Goal: Task Accomplishment & Management: Manage account settings

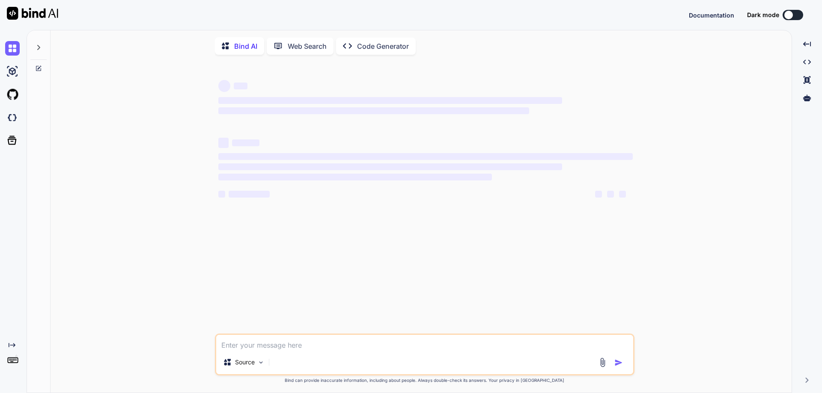
type textarea "x"
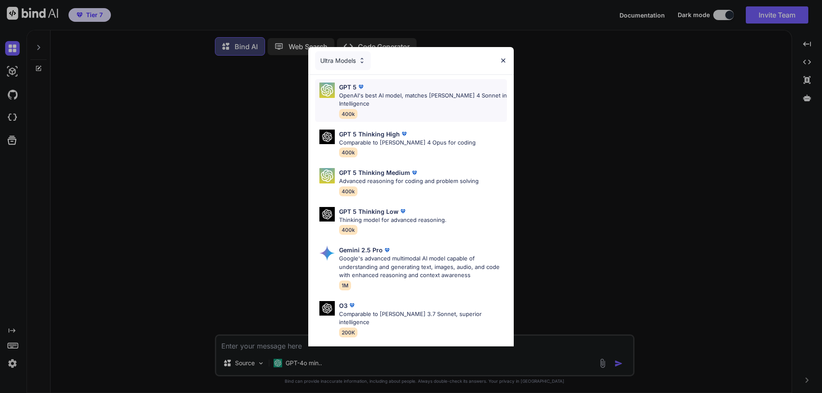
click at [404, 110] on div "GPT 5 OpenAI's best AI model, matches Claude 4 Sonnet in Intelligence 400k" at bounding box center [423, 101] width 168 height 36
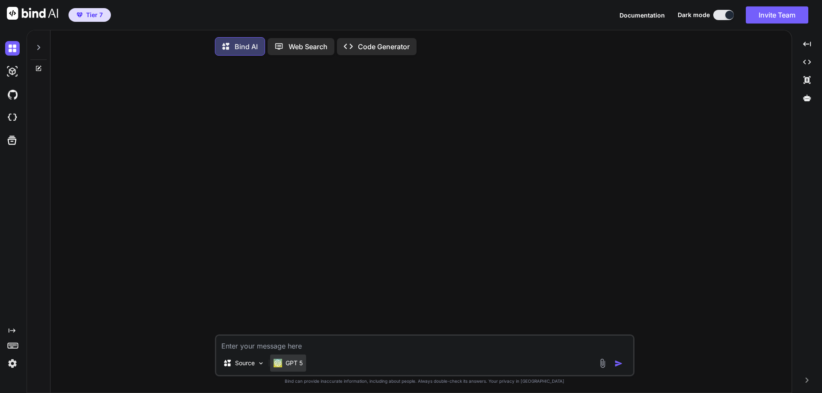
click at [290, 366] on p "GPT 5" at bounding box center [293, 363] width 17 height 9
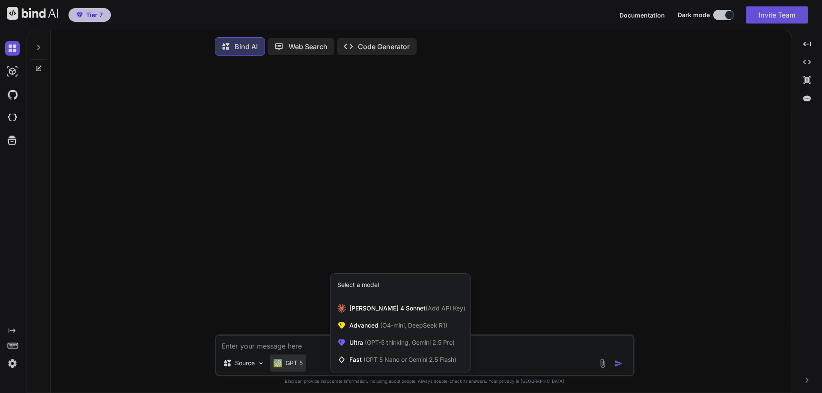
click at [292, 359] on div at bounding box center [411, 196] width 822 height 393
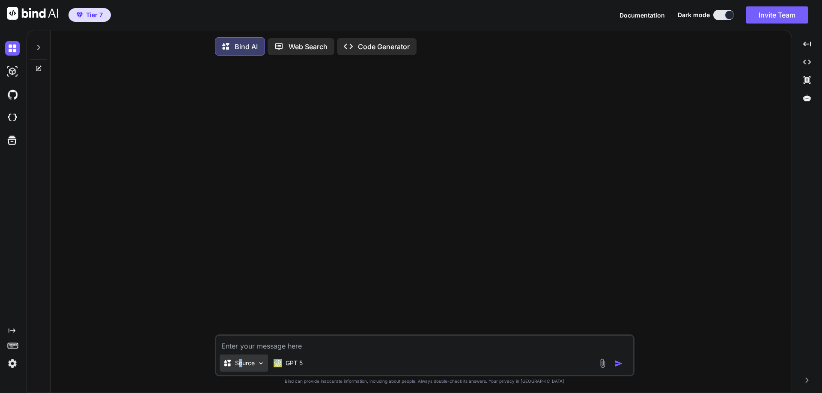
click at [241, 366] on p "Source" at bounding box center [245, 363] width 20 height 9
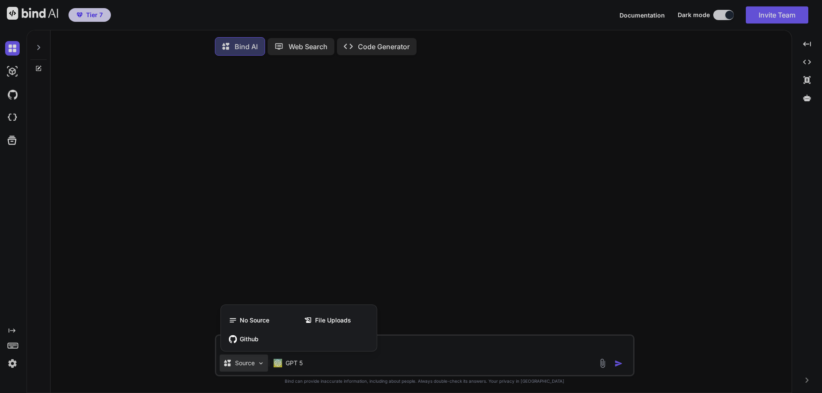
click at [241, 366] on div at bounding box center [411, 196] width 822 height 393
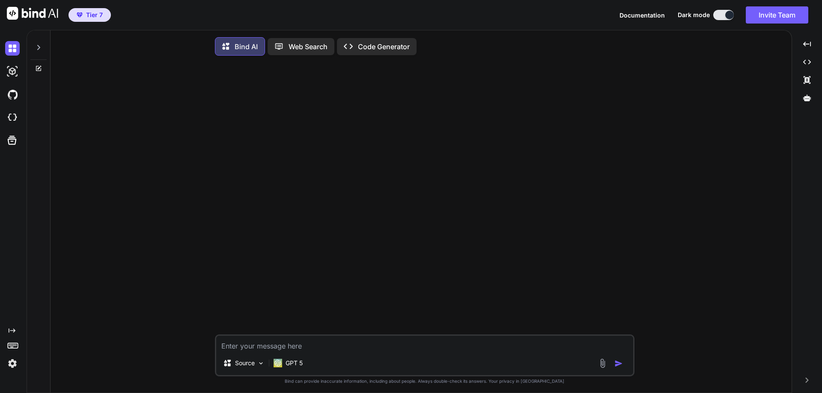
click at [83, 15] on span "Tier 7" at bounding box center [89, 15] width 33 height 9
click at [13, 117] on img at bounding box center [12, 117] width 15 height 15
click at [771, 9] on button "Invite Team" at bounding box center [777, 14] width 62 height 17
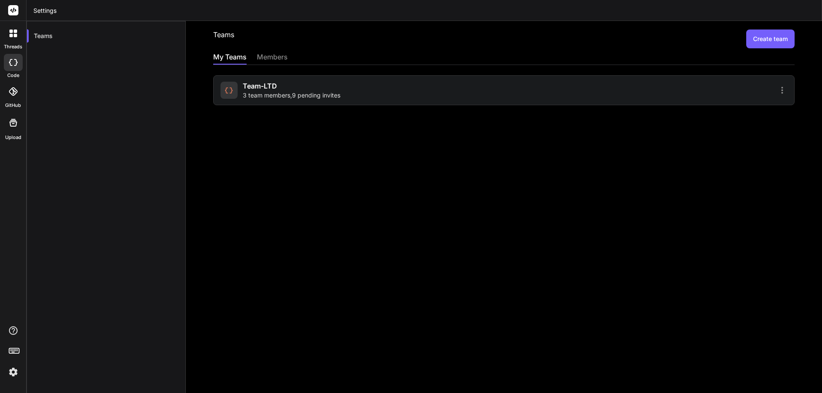
click at [247, 89] on span "Team-LTD" at bounding box center [260, 86] width 34 height 10
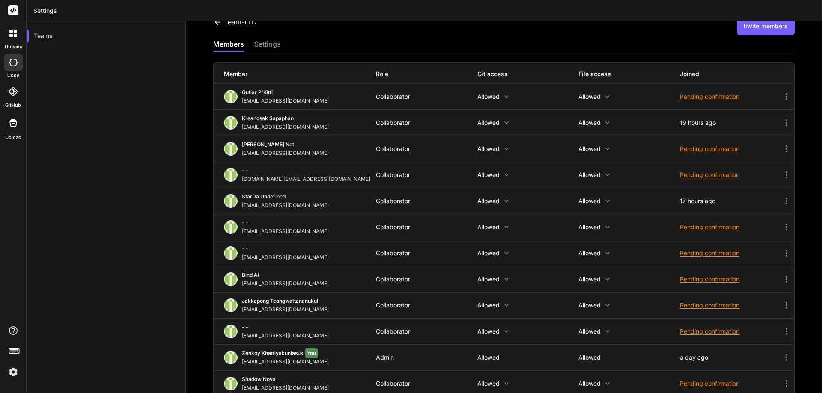
scroll to position [26, 0]
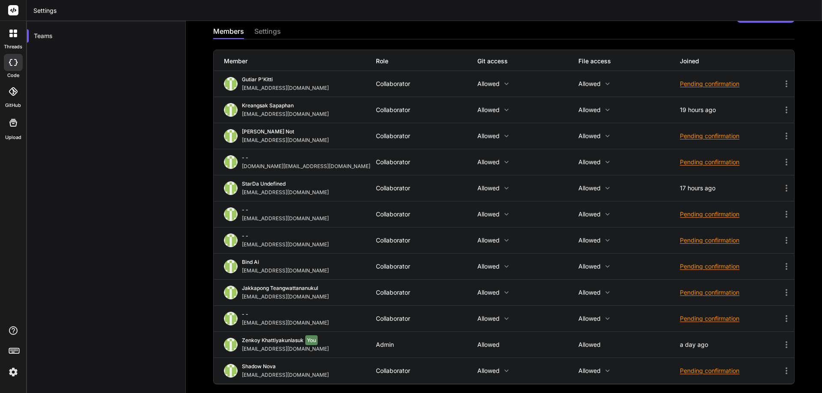
click at [781, 318] on icon at bounding box center [786, 319] width 10 height 10
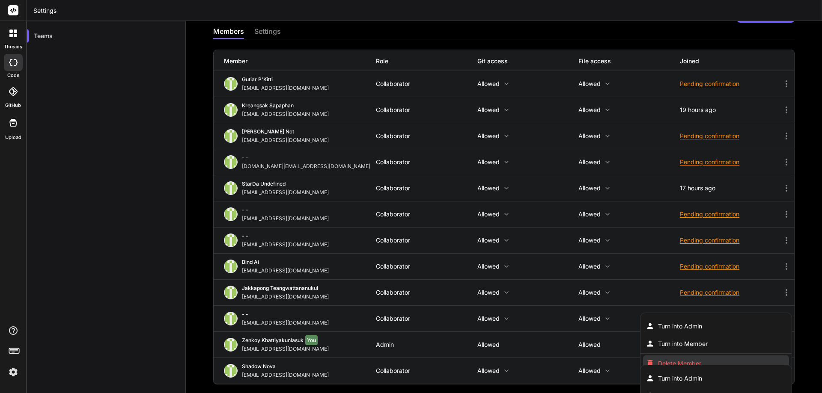
click at [684, 359] on li "Delete Member" at bounding box center [716, 364] width 146 height 16
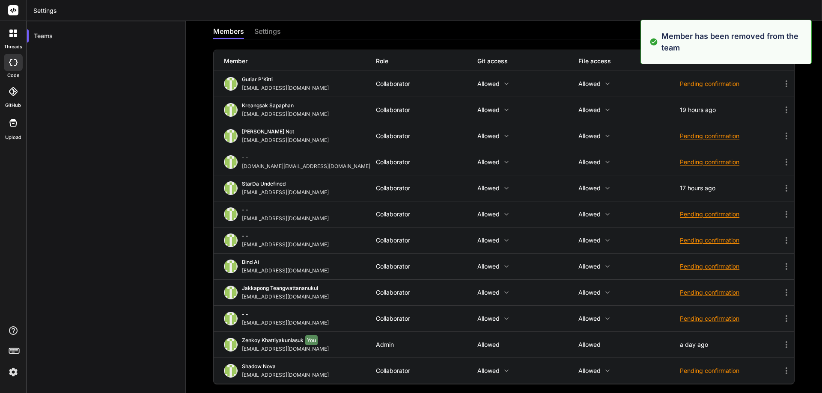
scroll to position [0, 0]
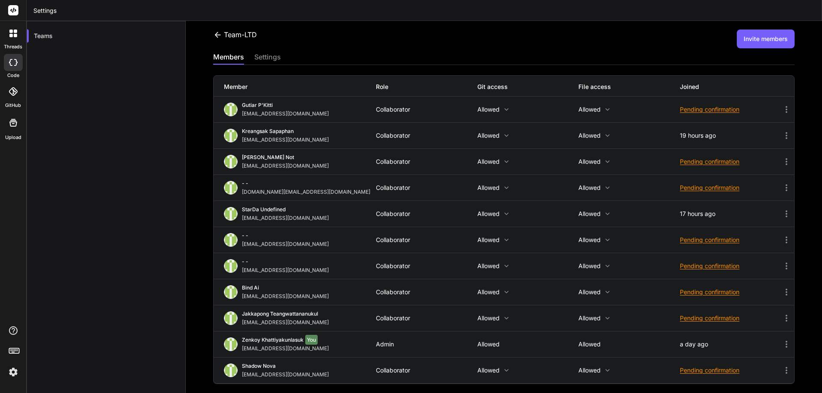
click at [783, 186] on icon at bounding box center [786, 188] width 10 height 10
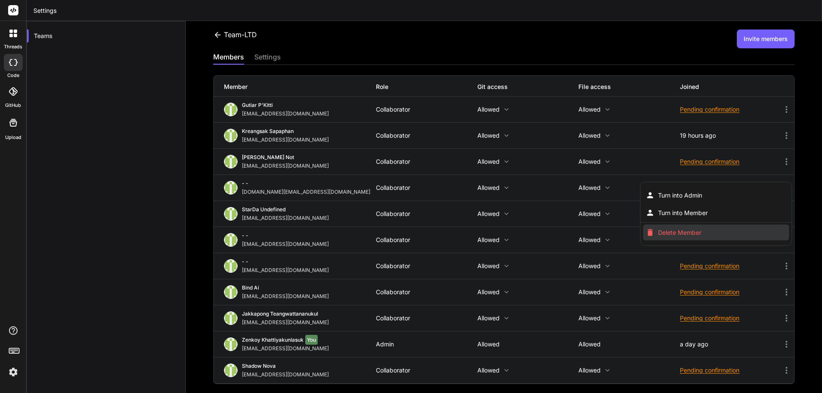
click at [659, 232] on span "Delete Member" at bounding box center [679, 233] width 43 height 9
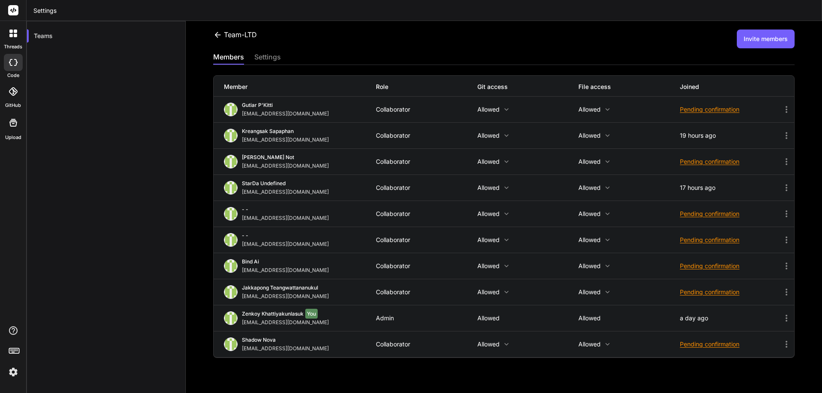
click at [754, 42] on button "Invite members" at bounding box center [766, 39] width 58 height 19
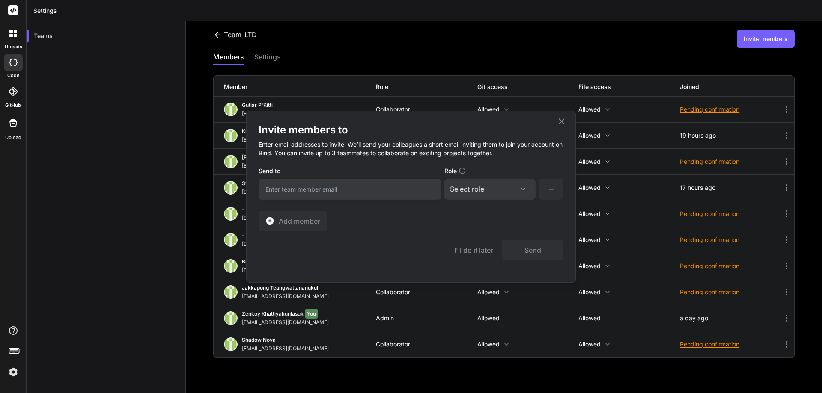
click at [315, 196] on input "email" at bounding box center [350, 189] width 182 height 21
paste input "[EMAIL_ADDRESS][DOMAIN_NAME]"
type input "[EMAIL_ADDRESS][DOMAIN_NAME]"
click at [478, 193] on div "Select role" at bounding box center [467, 189] width 34 height 10
click at [480, 249] on div "Collaborator" at bounding box center [478, 246] width 34 height 9
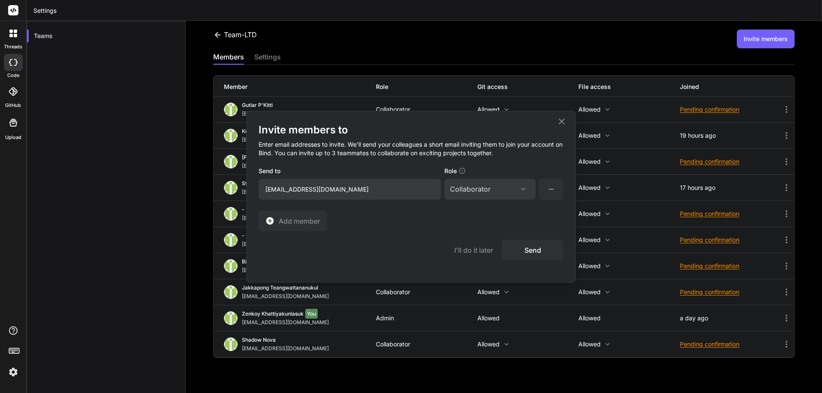
click at [538, 251] on button "Send" at bounding box center [533, 250] width 62 height 21
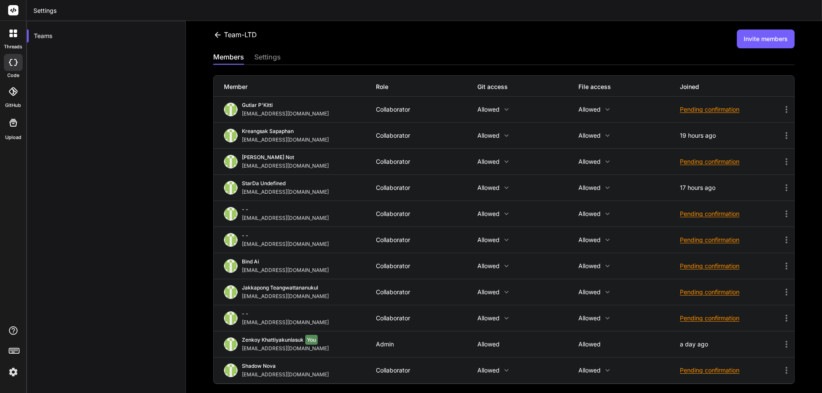
click at [728, 319] on div "Pending confirmation" at bounding box center [730, 318] width 101 height 9
click at [703, 344] on span "Resend invite" at bounding box center [722, 340] width 38 height 9
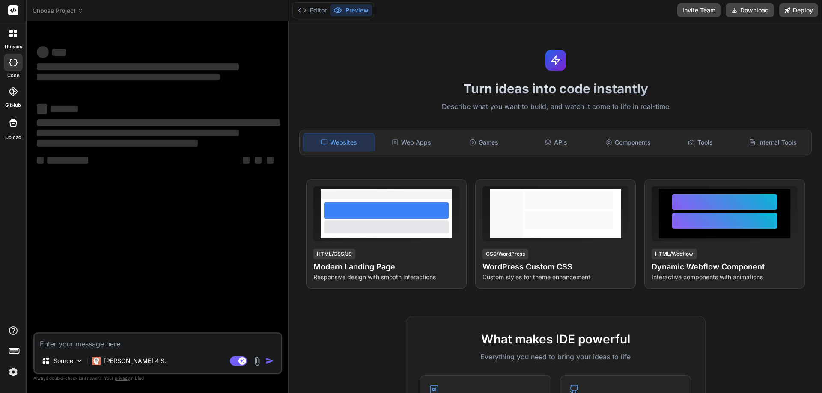
click at [75, 348] on textarea at bounding box center [158, 341] width 246 height 15
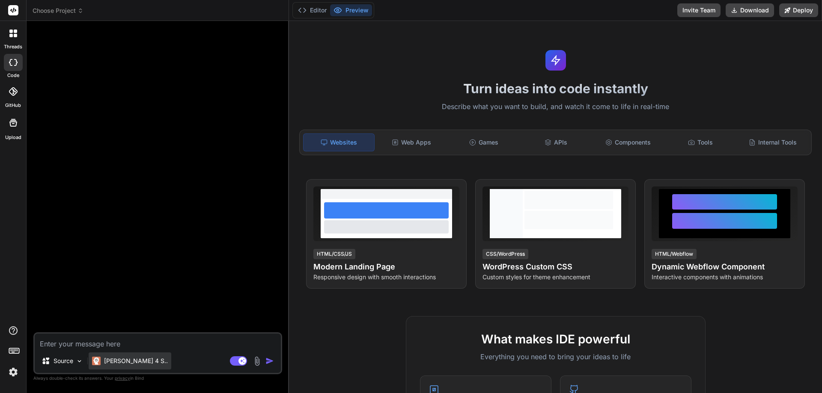
click at [113, 363] on p "Claude 4 S.." at bounding box center [136, 361] width 64 height 9
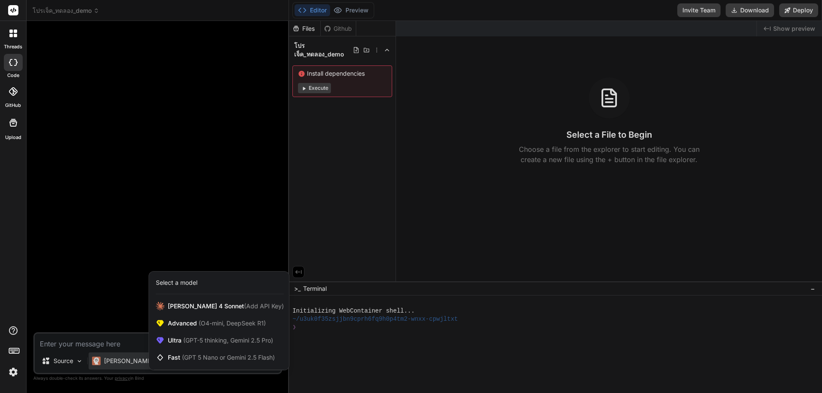
click at [89, 259] on div at bounding box center [411, 196] width 822 height 393
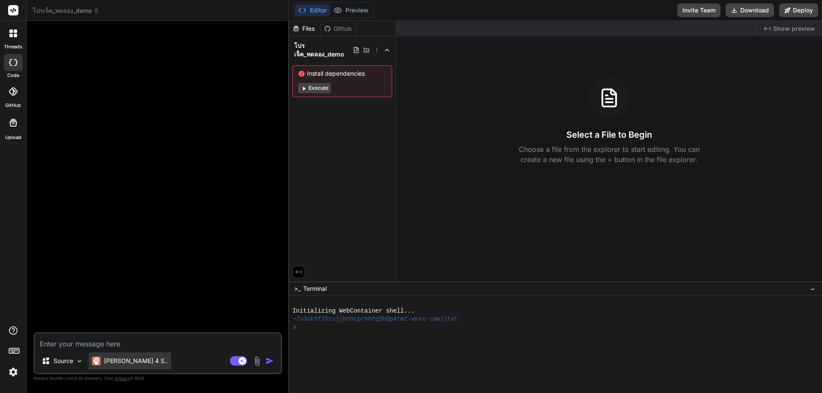
click at [128, 364] on p "Claude 4 S.." at bounding box center [136, 361] width 64 height 9
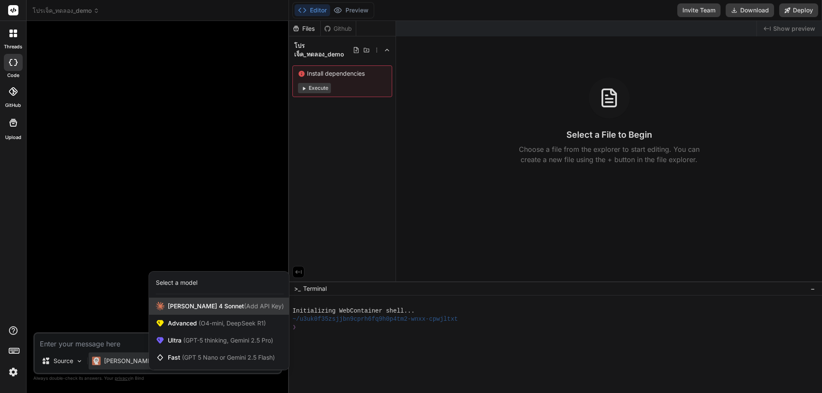
click at [244, 309] on span "(Add API Key)" at bounding box center [264, 306] width 40 height 7
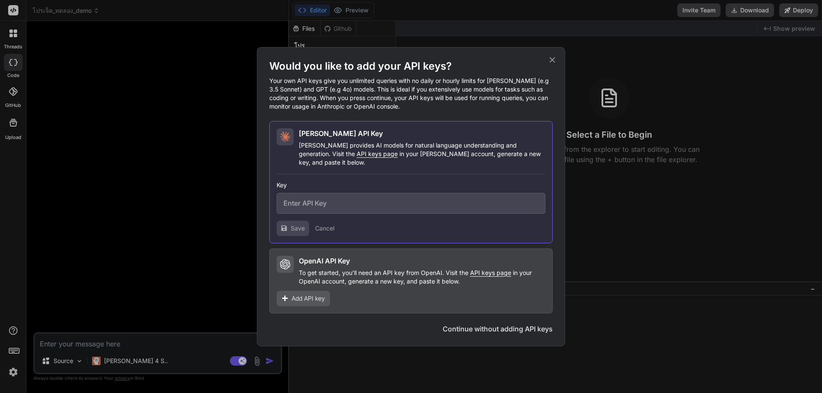
click at [345, 199] on input "text" at bounding box center [410, 203] width 269 height 21
click at [325, 256] on h2 "OpenAI API Key" at bounding box center [324, 261] width 51 height 10
click at [553, 62] on icon at bounding box center [553, 60] width 6 height 6
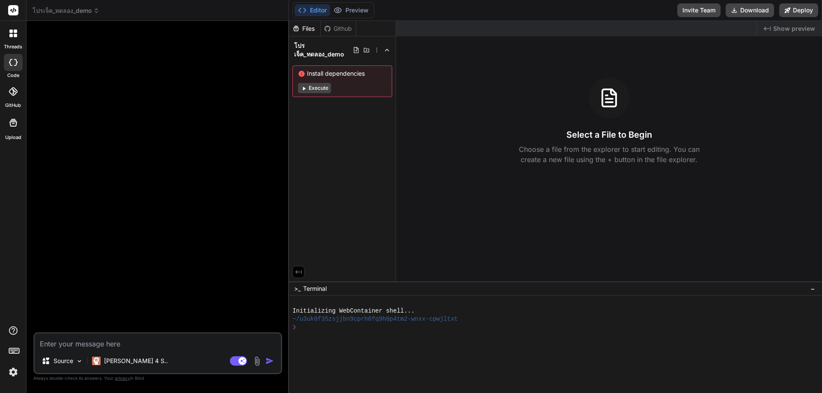
click at [11, 372] on img at bounding box center [13, 372] width 15 height 15
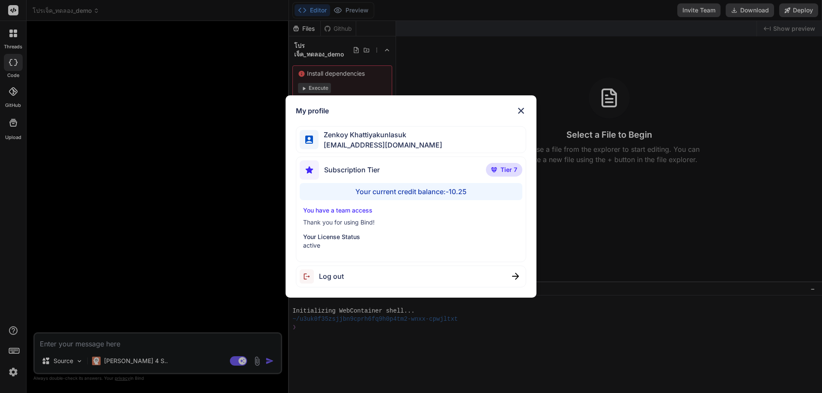
click at [398, 193] on div "Your current credit balance: -10.25" at bounding box center [411, 191] width 223 height 17
click at [450, 190] on div "Your current credit balance: -10.25" at bounding box center [411, 191] width 223 height 17
click at [467, 195] on div "Your current credit balance: -10.25" at bounding box center [411, 191] width 223 height 17
click at [446, 191] on div "Your current credit balance: -10.25" at bounding box center [411, 191] width 223 height 17
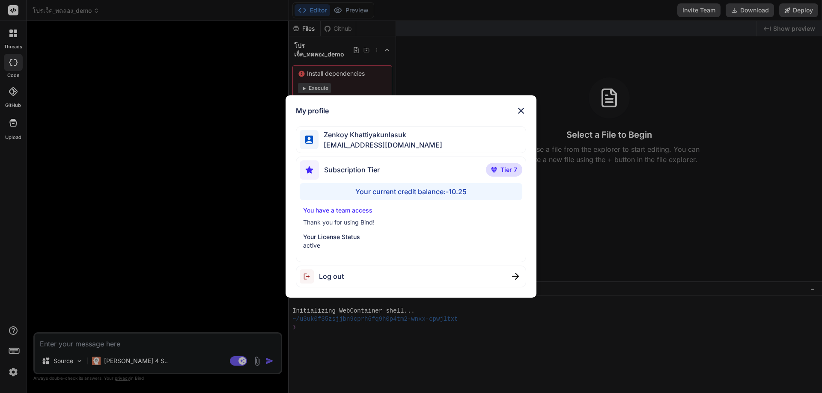
click at [348, 211] on p "You have a team access" at bounding box center [411, 210] width 216 height 9
click at [354, 167] on span "Subscription Tier" at bounding box center [352, 170] width 56 height 10
click at [492, 169] on img at bounding box center [494, 169] width 6 height 5
click at [336, 137] on span "Zenkoy Khattiyakunlasuk" at bounding box center [380, 135] width 124 height 10
click at [324, 141] on span "[EMAIL_ADDRESS][DOMAIN_NAME]" at bounding box center [380, 145] width 124 height 10
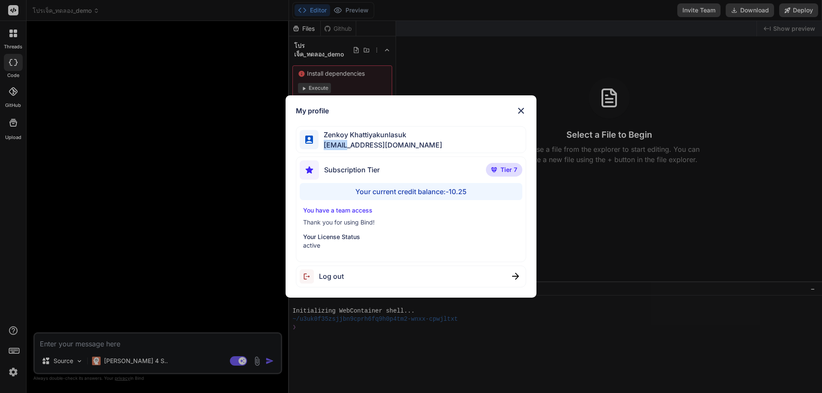
click at [324, 141] on span "[EMAIL_ADDRESS][DOMAIN_NAME]" at bounding box center [380, 145] width 124 height 10
click at [523, 108] on img at bounding box center [521, 111] width 10 height 10
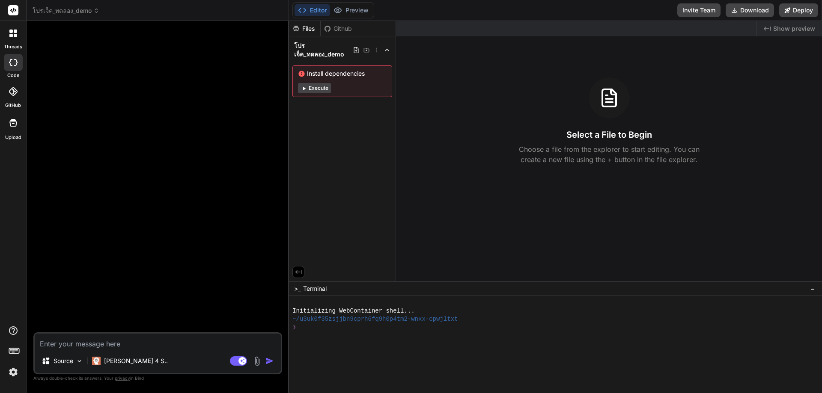
click at [10, 36] on icon at bounding box center [10, 35] width 3 height 3
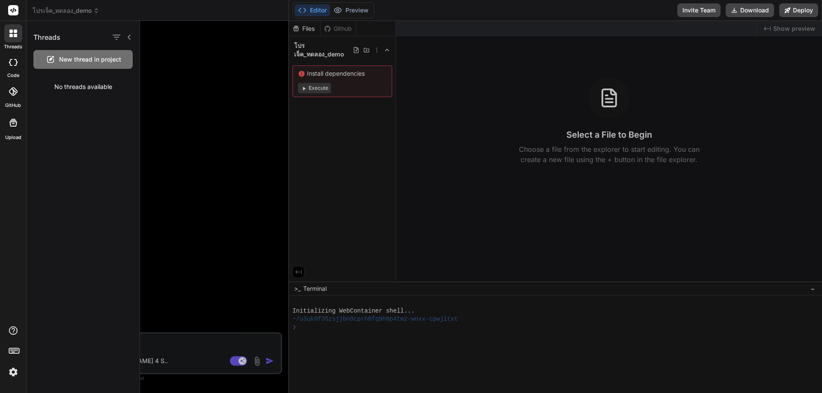
click at [10, 36] on icon at bounding box center [10, 35] width 3 height 3
click at [12, 69] on div at bounding box center [13, 62] width 19 height 17
type textarea "x"
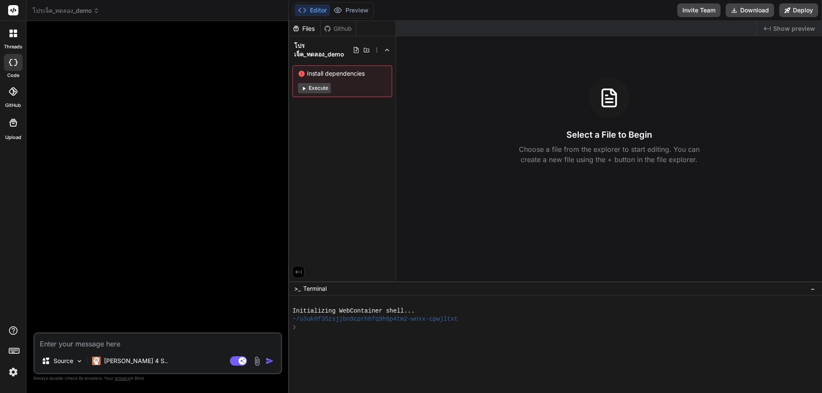
click at [12, 93] on icon at bounding box center [13, 91] width 9 height 9
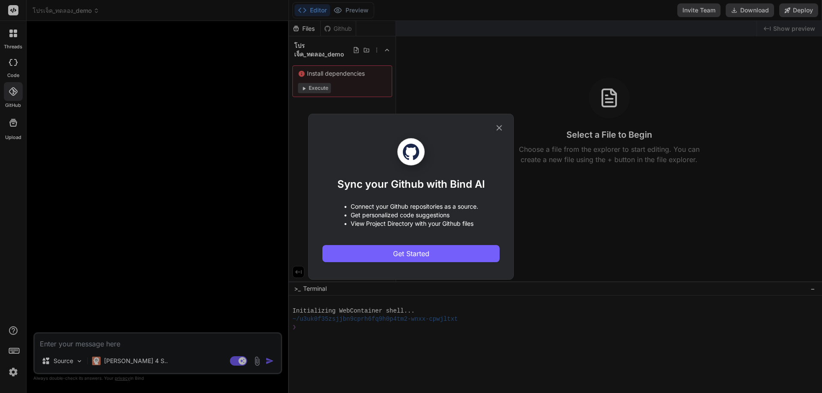
click at [12, 93] on div "Sync your Github with Bind AI • Connect your Github repositories as a source. •…" at bounding box center [411, 196] width 822 height 393
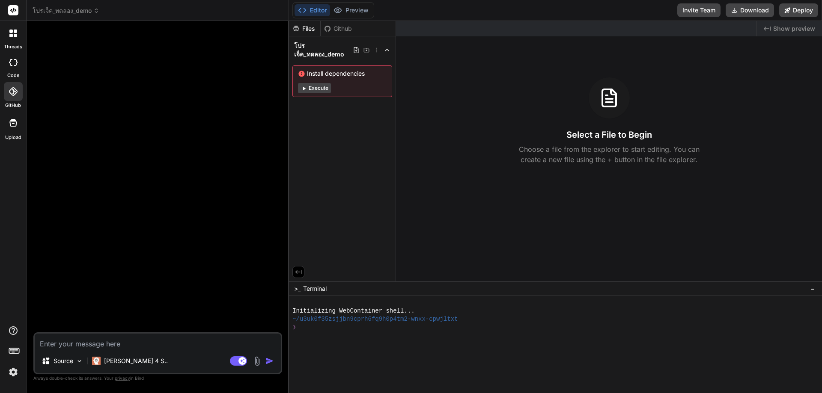
click at [12, 9] on rect at bounding box center [13, 10] width 10 height 10
click at [41, 10] on span "โปรเจ็ค_ทดลอง_demo" at bounding box center [66, 10] width 67 height 9
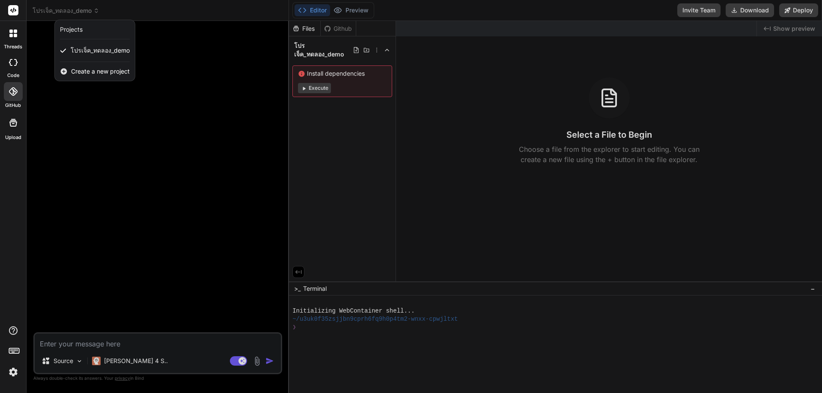
click at [41, 10] on div at bounding box center [411, 196] width 822 height 393
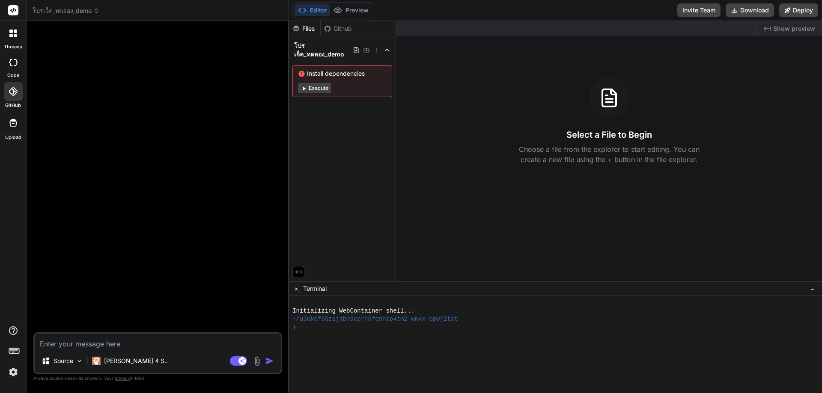
click at [12, 370] on img at bounding box center [13, 372] width 15 height 15
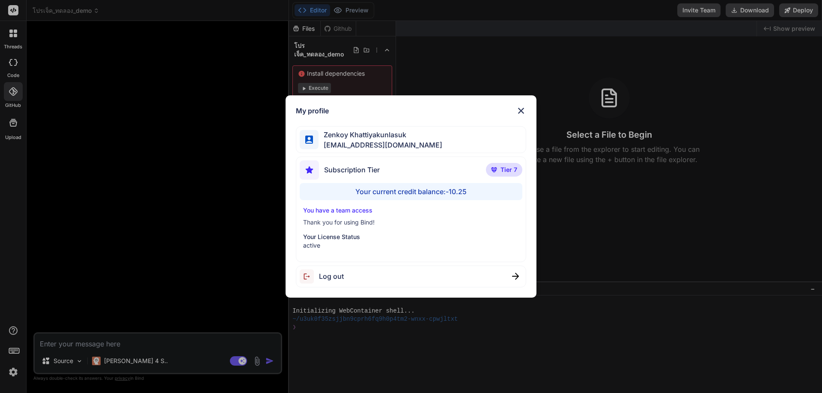
click at [459, 191] on div "Your current credit balance: -10.25" at bounding box center [411, 191] width 223 height 17
click at [461, 188] on div "Your current credit balance: -10.25" at bounding box center [411, 191] width 223 height 17
click at [524, 110] on img at bounding box center [521, 111] width 10 height 10
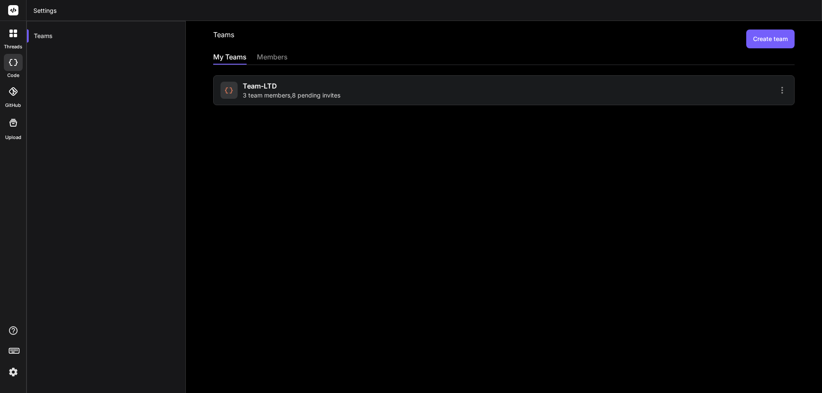
click at [282, 93] on span "3 team members , 8 pending invites" at bounding box center [292, 95] width 98 height 9
click at [299, 92] on span "5 team members , 8 pending invites" at bounding box center [291, 95] width 97 height 9
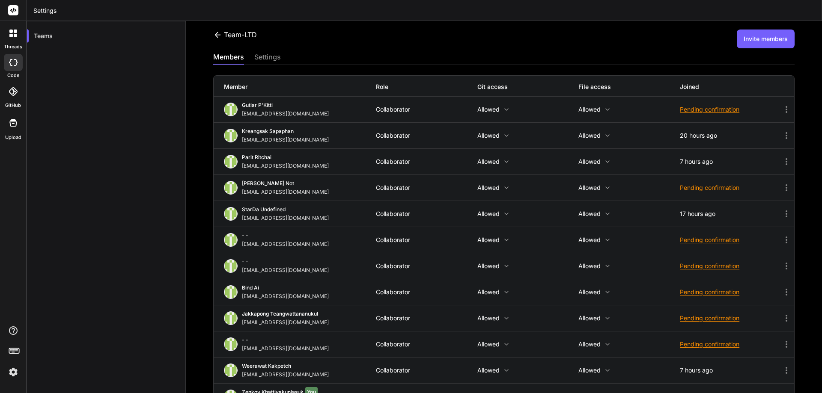
click at [758, 43] on button "Invite members" at bounding box center [766, 39] width 58 height 19
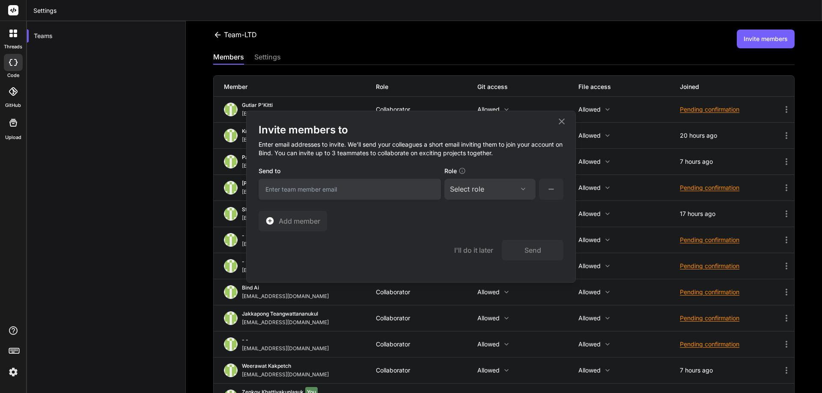
click at [357, 191] on input "email" at bounding box center [350, 189] width 182 height 21
paste input "kiilberry31@gmail.com"
type input "kiilberry31@gmail.com"
click at [480, 195] on div "Select role Assign Role Admin Collaborator Member" at bounding box center [489, 189] width 91 height 21
click at [480, 189] on div "Select role" at bounding box center [467, 189] width 34 height 10
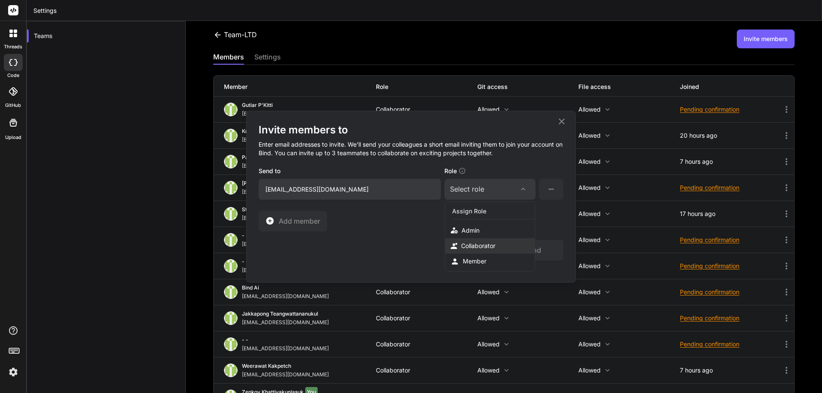
click at [470, 251] on div "Collaborator" at bounding box center [489, 245] width 89 height 15
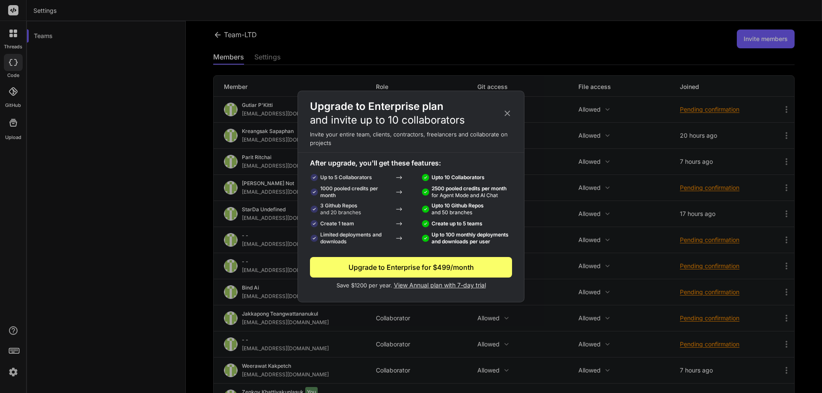
click at [503, 112] on icon at bounding box center [506, 113] width 9 height 9
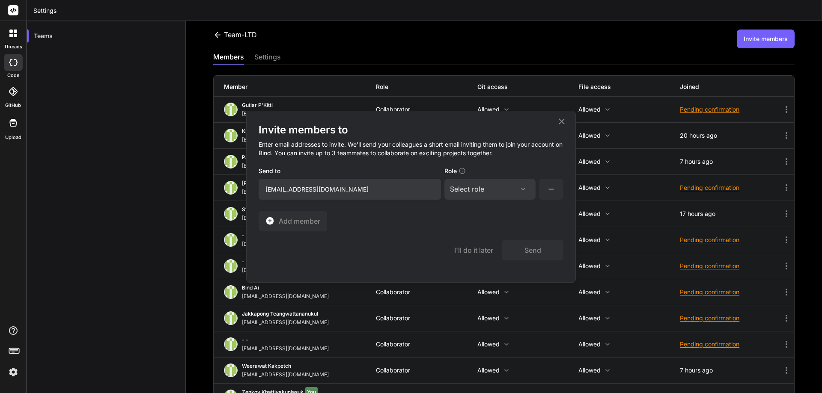
click at [562, 121] on icon at bounding box center [561, 121] width 10 height 10
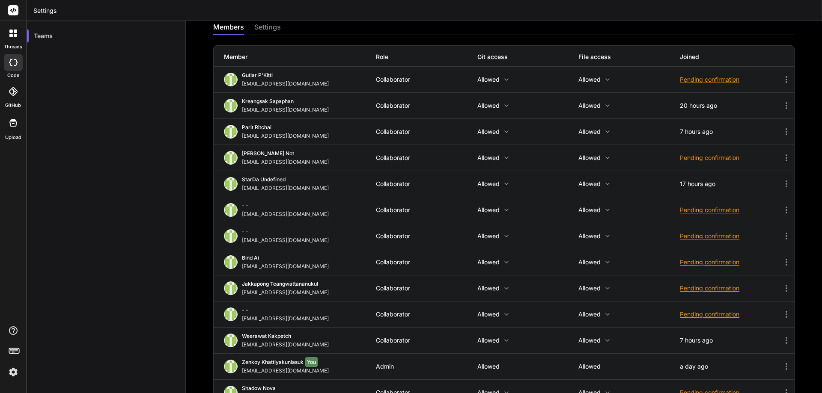
scroll to position [9, 0]
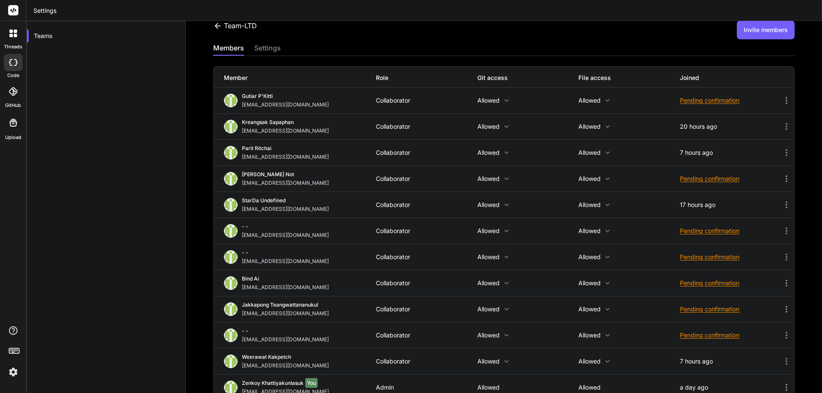
click at [781, 336] on icon at bounding box center [786, 335] width 10 height 10
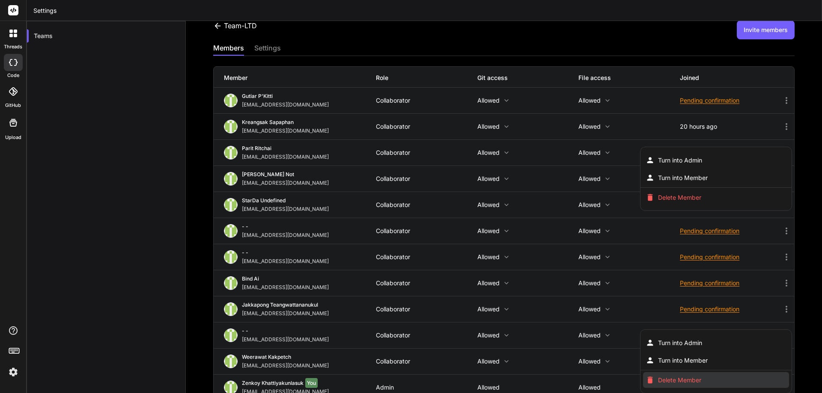
click at [667, 380] on span "Delete Member" at bounding box center [679, 380] width 43 height 9
click at [655, 249] on div at bounding box center [411, 196] width 822 height 393
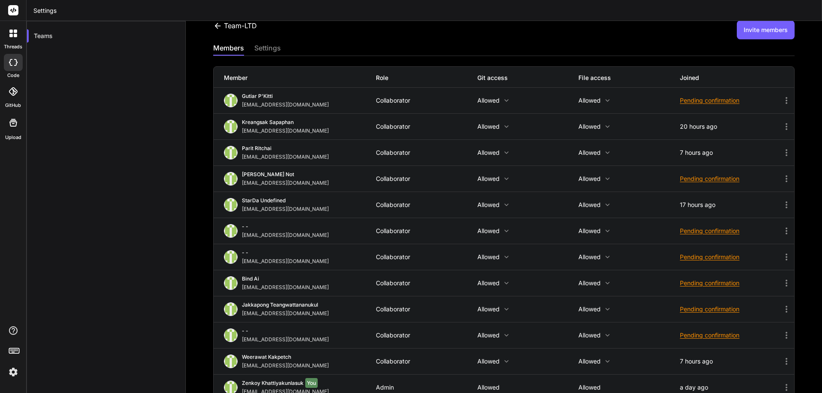
click at [743, 34] on button "Invite members" at bounding box center [766, 30] width 58 height 19
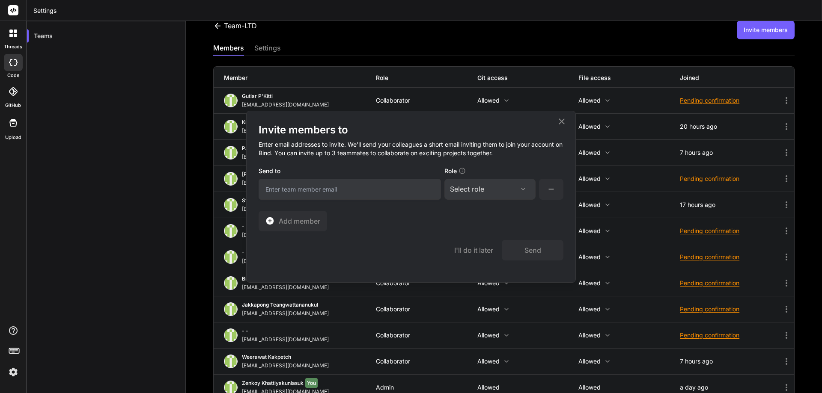
click at [333, 188] on input "email" at bounding box center [350, 189] width 182 height 21
paste input "[EMAIL_ADDRESS][DOMAIN_NAME]"
type input "[EMAIL_ADDRESS][DOMAIN_NAME]"
click at [471, 190] on div "Select role" at bounding box center [467, 189] width 34 height 10
click at [479, 243] on div "Collaborator" at bounding box center [478, 246] width 34 height 9
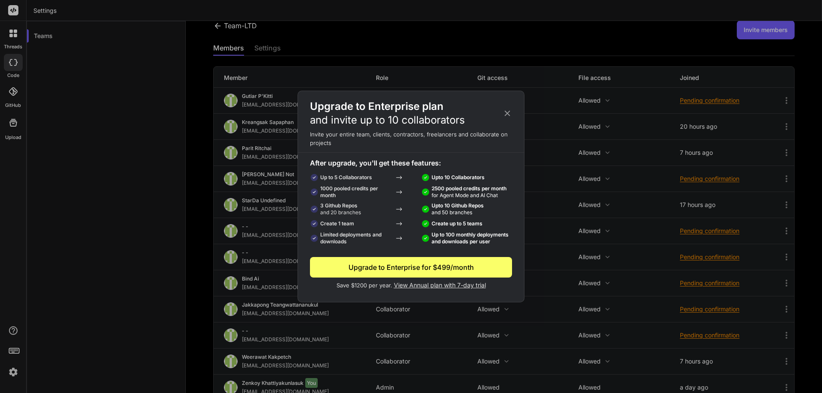
click at [507, 113] on icon at bounding box center [508, 114] width 6 height 6
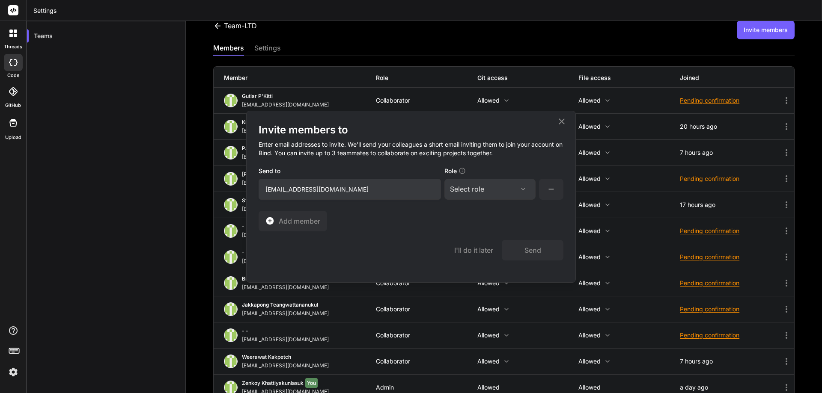
click at [562, 124] on icon at bounding box center [561, 121] width 10 height 10
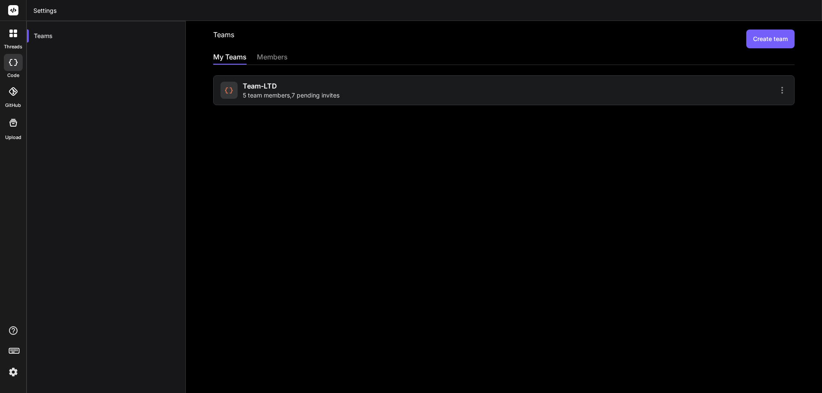
click at [303, 97] on span "5 team members , 7 pending invites" at bounding box center [291, 95] width 97 height 9
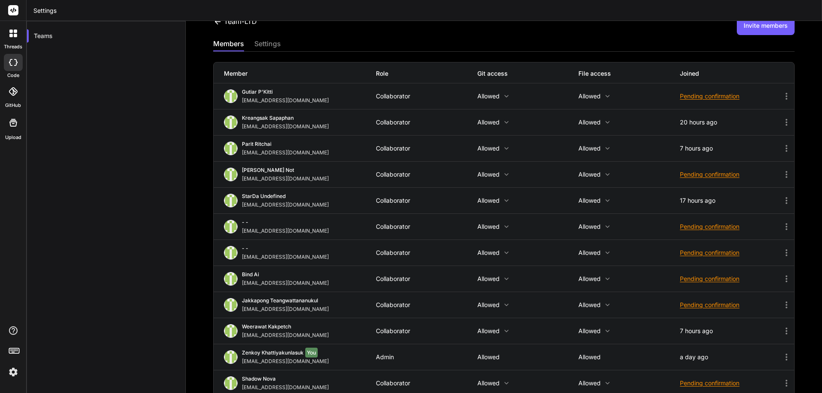
scroll to position [26, 0]
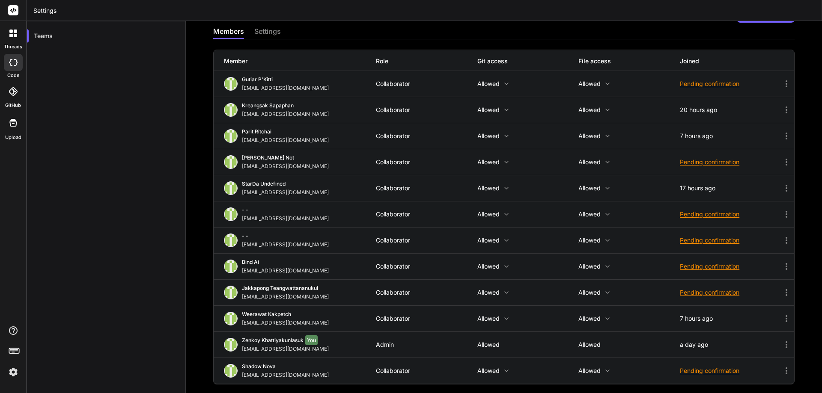
click at [197, 149] on div "Team-LTD Invite members members settings Member Role Git access File access Joi…" at bounding box center [504, 207] width 636 height 372
click at [785, 214] on icon at bounding box center [786, 214] width 2 height 7
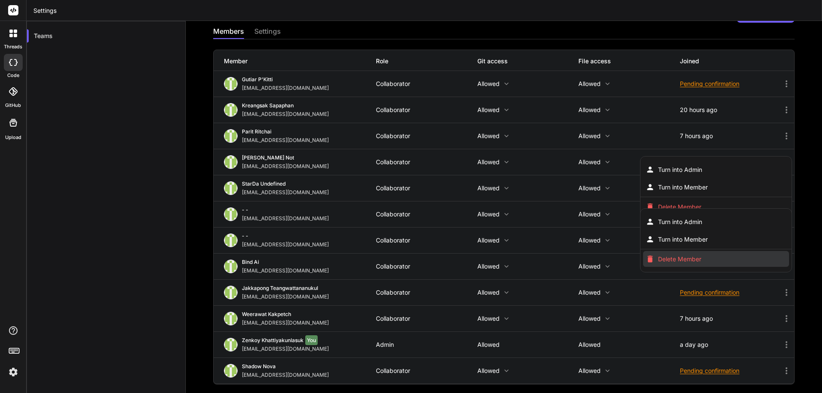
click at [673, 262] on span "Delete Member" at bounding box center [679, 259] width 43 height 9
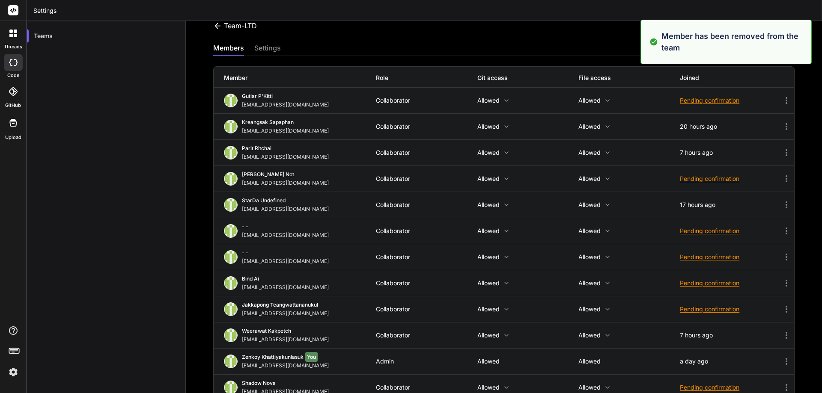
scroll to position [0, 0]
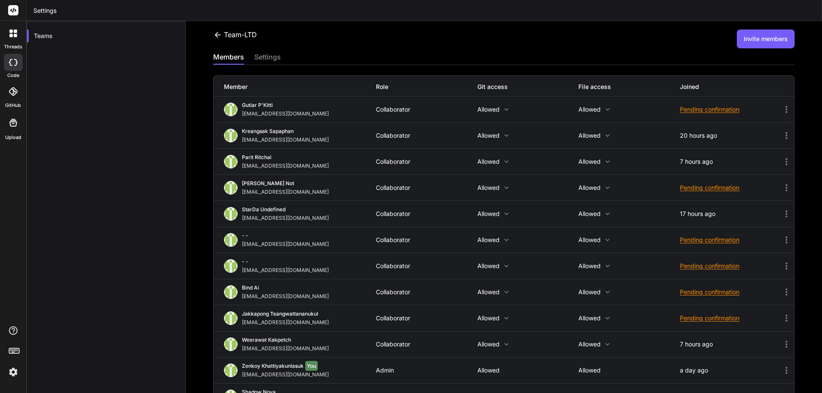
click at [754, 41] on button "Invite members" at bounding box center [766, 39] width 58 height 19
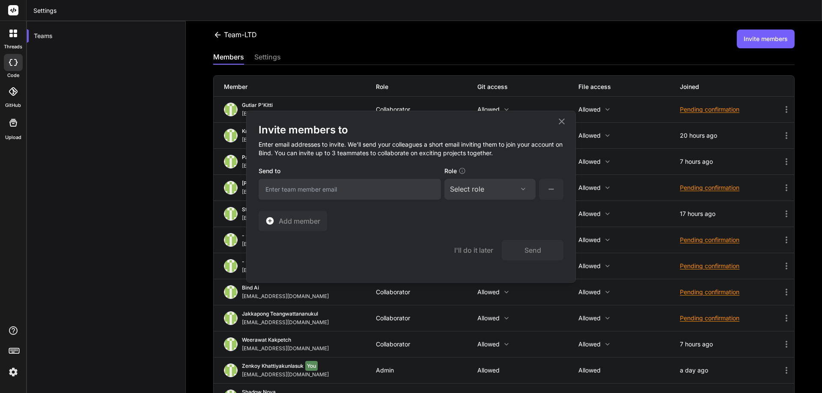
click at [334, 188] on input "email" at bounding box center [350, 189] width 182 height 21
paste input "kiilberry31@gmail.com"
type input "kiilberry31@gmail.com"
click at [470, 192] on div "Select role" at bounding box center [467, 189] width 34 height 10
click at [464, 245] on div "Collaborator" at bounding box center [478, 246] width 34 height 9
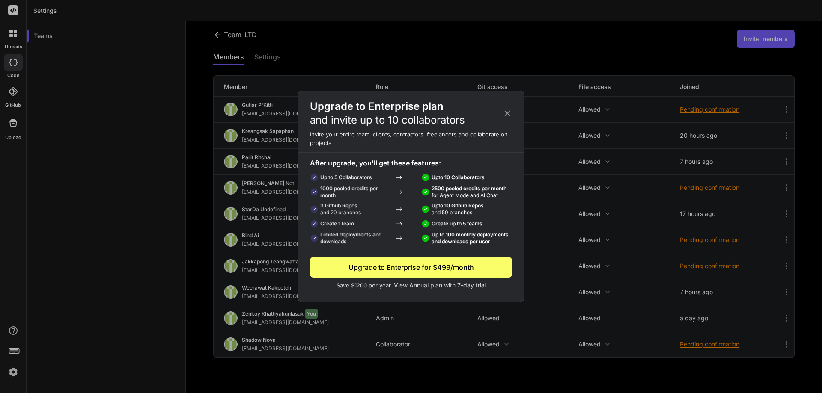
click at [506, 113] on icon at bounding box center [506, 113] width 9 height 9
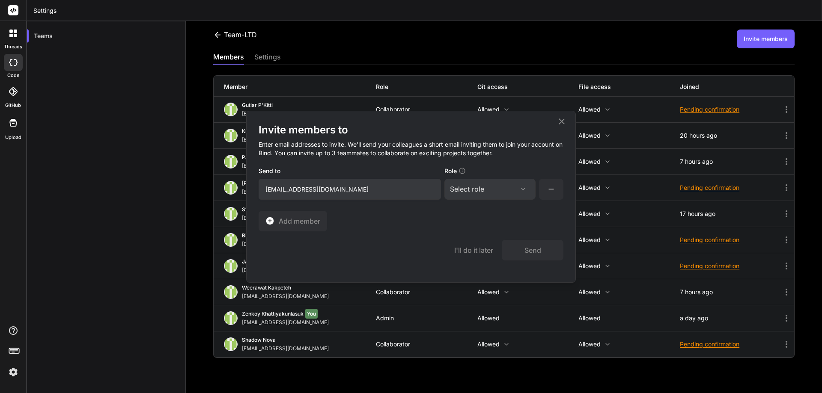
click at [476, 191] on div "Select role" at bounding box center [467, 189] width 34 height 10
click at [466, 244] on div "Collaborator" at bounding box center [478, 246] width 34 height 9
click at [530, 250] on button "Send" at bounding box center [533, 250] width 62 height 21
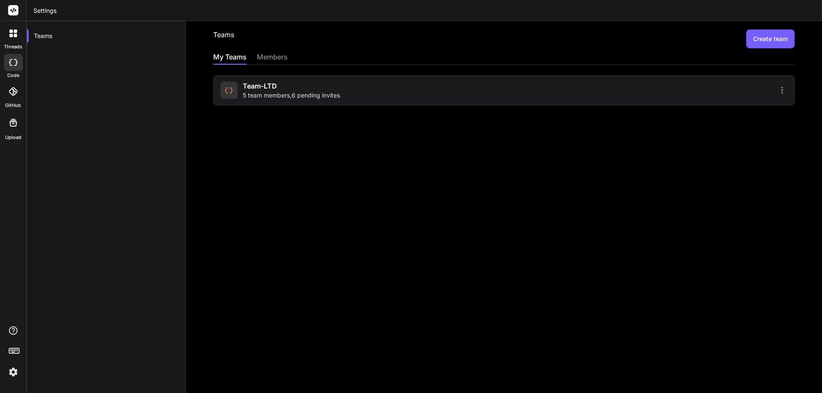
click at [319, 96] on span "5 team members , 6 pending invites" at bounding box center [291, 95] width 97 height 9
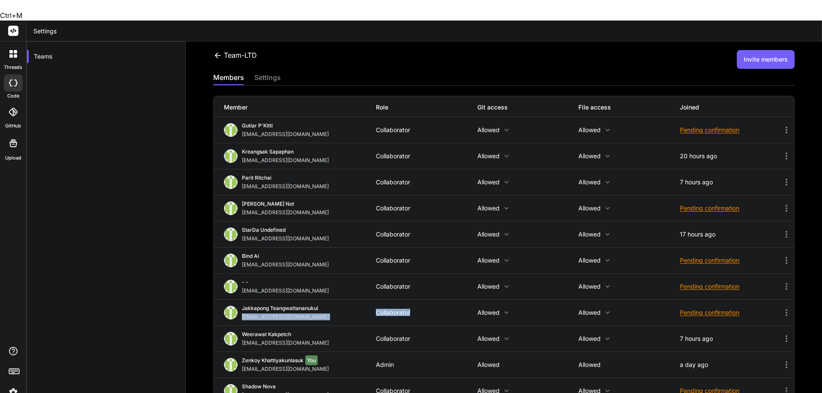
drag, startPoint x: 412, startPoint y: 293, endPoint x: 357, endPoint y: 291, distance: 54.4
click at [357, 300] on div "Jakkapong Teangwattananukul [EMAIL_ADDRESS][DOMAIN_NAME] Collaborator Allowed A…" at bounding box center [504, 313] width 580 height 26
click at [443, 300] on div "Jakkapong Teangwattananukul [EMAIL_ADDRESS][DOMAIN_NAME] Collaborator Allowed A…" at bounding box center [504, 313] width 580 height 26
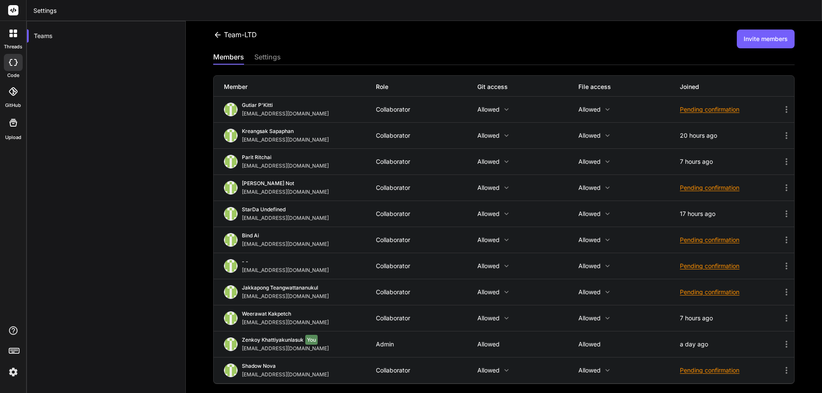
click at [781, 189] on icon at bounding box center [786, 188] width 10 height 10
click at [642, 40] on div at bounding box center [411, 196] width 822 height 393
click at [700, 190] on div "Pending confirmation" at bounding box center [730, 188] width 101 height 9
click at [706, 209] on span "Resend invite" at bounding box center [722, 209] width 38 height 9
click at [700, 108] on div "Pending confirmation" at bounding box center [730, 109] width 101 height 9
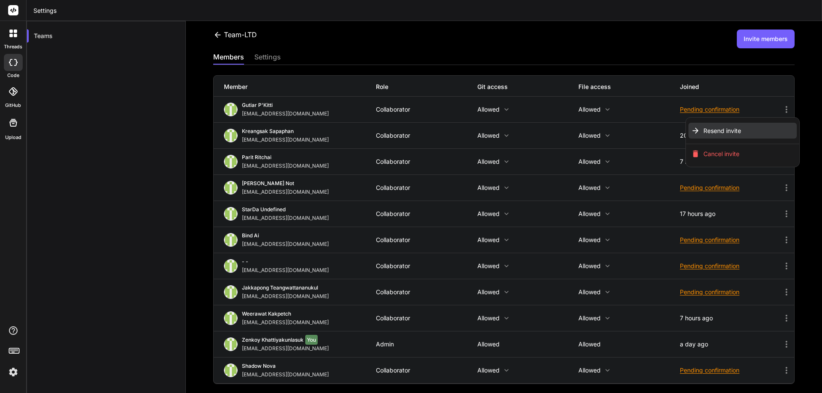
click at [697, 132] on li "Resend invite" at bounding box center [742, 131] width 108 height 16
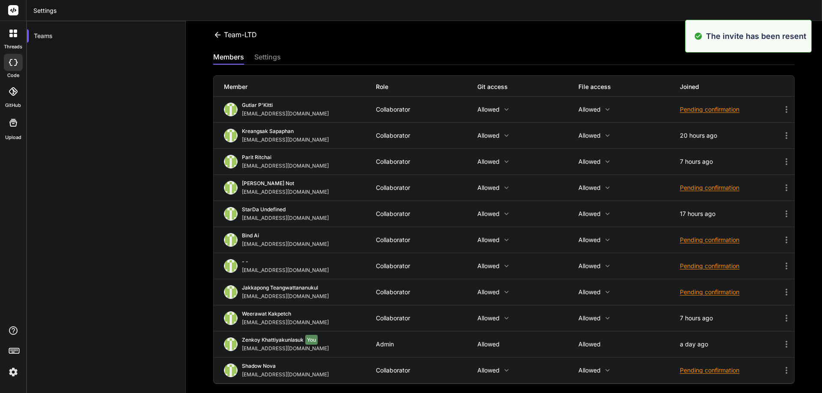
click at [707, 238] on div "Pending confirmation" at bounding box center [730, 240] width 101 height 9
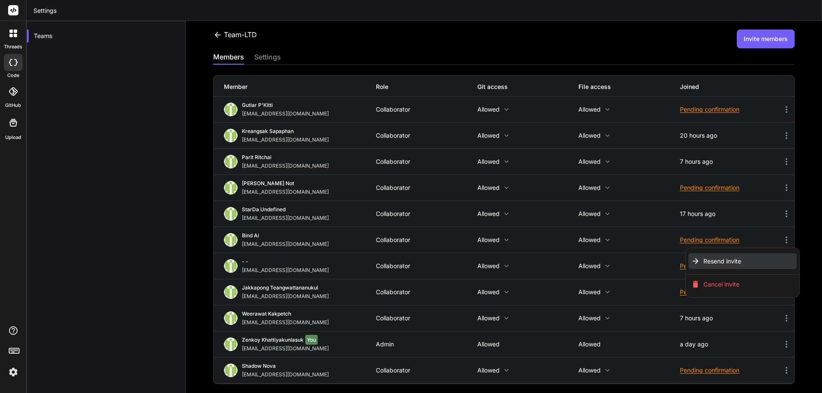
click at [706, 262] on span "Resend invite" at bounding box center [722, 261] width 38 height 9
click at [704, 265] on div "Pending confirmation" at bounding box center [730, 266] width 101 height 9
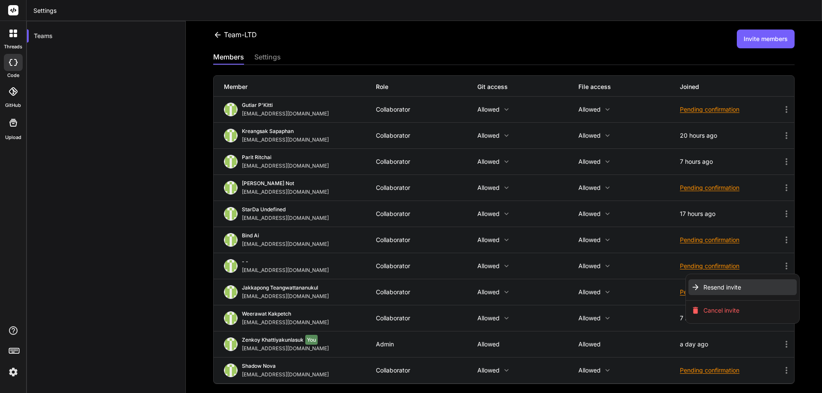
click at [707, 285] on span "Resend invite" at bounding box center [722, 287] width 38 height 9
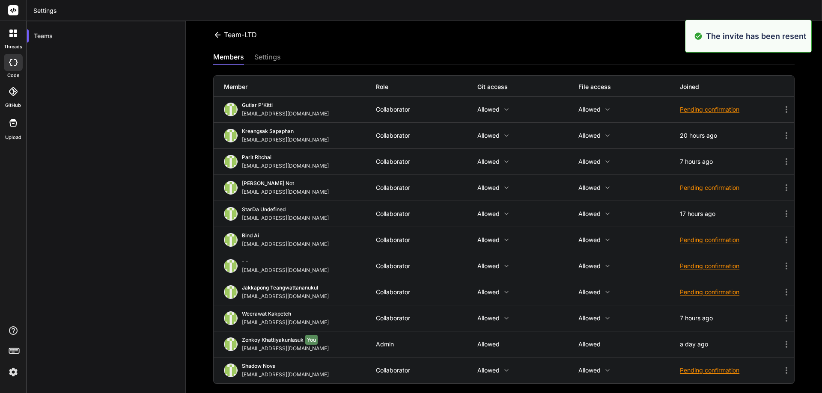
click at [713, 290] on div "Pending confirmation" at bounding box center [730, 292] width 101 height 9
click at [710, 313] on span "Resend invite" at bounding box center [722, 313] width 38 height 9
click at [710, 374] on div "Pending confirmation" at bounding box center [730, 370] width 101 height 9
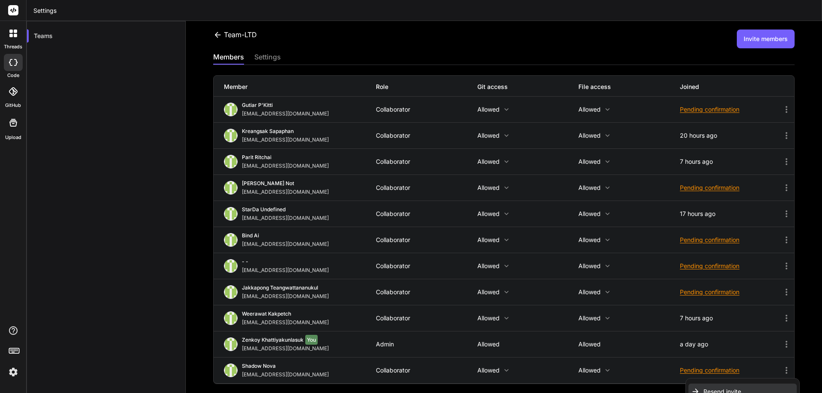
click at [707, 389] on span "Resend invite" at bounding box center [722, 392] width 38 height 9
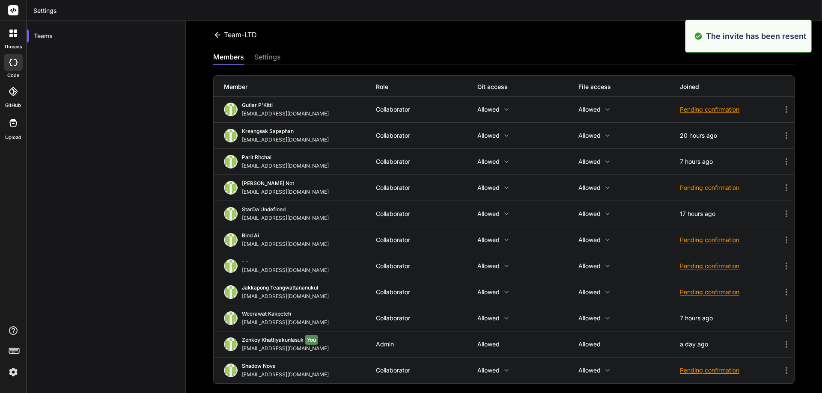
click at [215, 37] on icon at bounding box center [217, 34] width 9 height 9
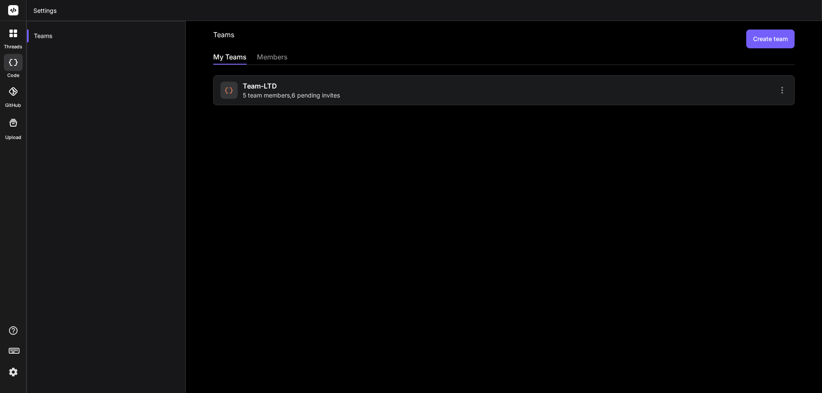
click at [322, 91] on div "Team-LTD 5 team members , 6 pending invites" at bounding box center [291, 90] width 97 height 19
click at [324, 88] on div "Team-LTD 5 team members , 6 pending invites" at bounding box center [291, 90] width 97 height 19
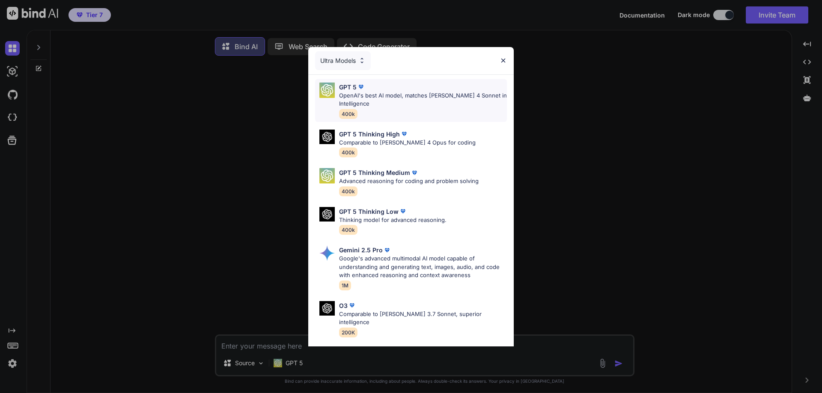
click at [450, 93] on p "OpenAI's best AI model, matches [PERSON_NAME] 4 Sonnet in Intelligence" at bounding box center [423, 100] width 168 height 17
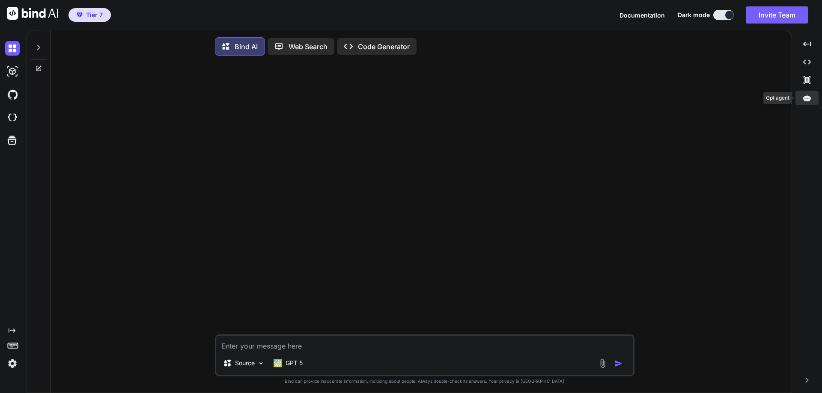
click at [807, 100] on icon at bounding box center [807, 98] width 8 height 6
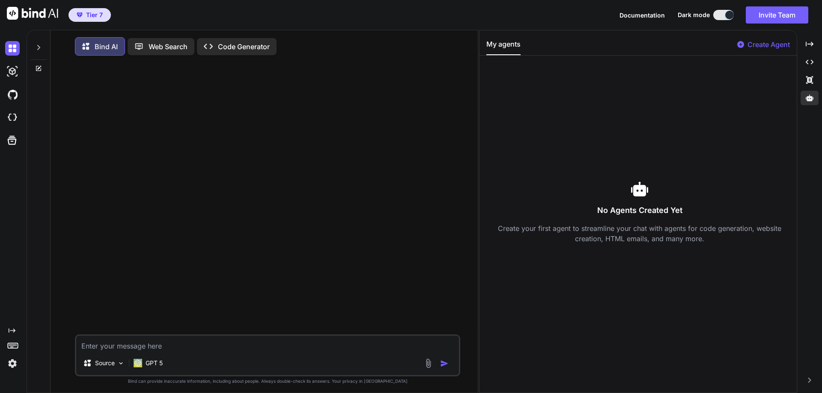
click at [15, 360] on img at bounding box center [12, 364] width 15 height 15
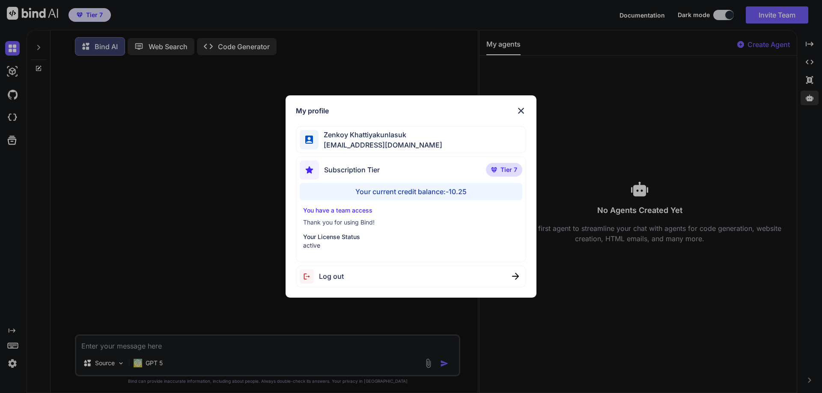
click at [443, 191] on div "Your current credit balance: -10.25" at bounding box center [411, 191] width 223 height 17
click at [392, 188] on div "Your current credit balance: -10.25" at bounding box center [411, 191] width 223 height 17
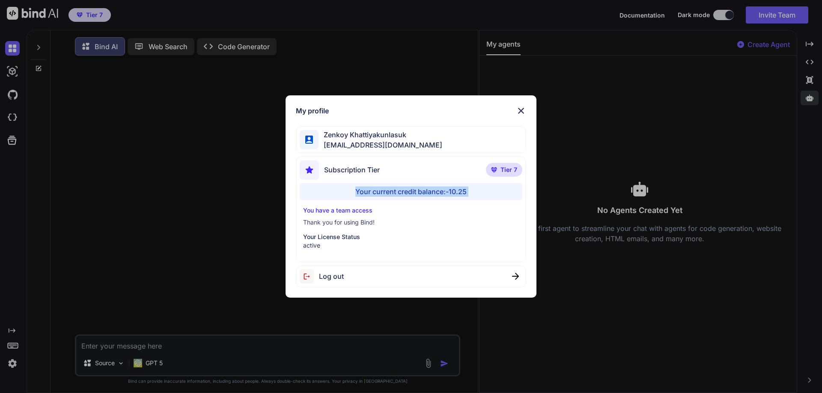
click at [392, 188] on div "Your current credit balance: -10.25" at bounding box center [411, 191] width 223 height 17
click at [415, 219] on p "Thank you for using Bind!" at bounding box center [411, 222] width 216 height 9
click at [426, 229] on div "You have a team access Thank you for using Bind! Your License Status active" at bounding box center [411, 228] width 223 height 44
click at [341, 236] on p "Your License Status" at bounding box center [411, 237] width 216 height 9
click at [350, 220] on p "Thank you for using Bind!" at bounding box center [411, 222] width 216 height 9
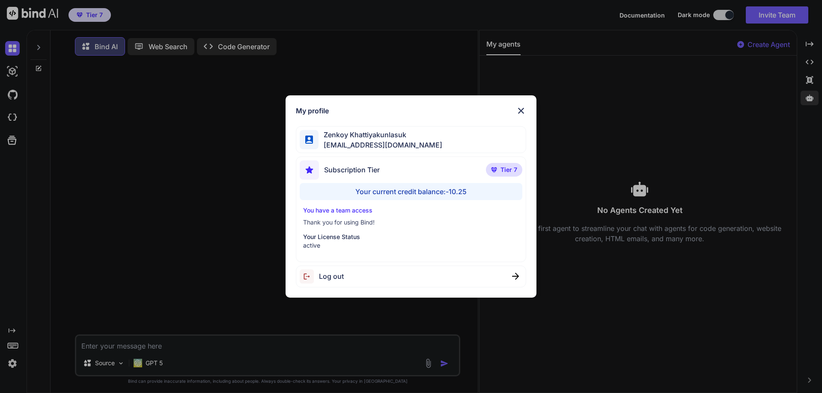
click at [351, 211] on p "You have a team access" at bounding box center [411, 210] width 216 height 9
click at [445, 207] on p "You have a team access" at bounding box center [411, 210] width 216 height 9
click at [369, 135] on span "Zenkoy Khattiyakunlasuk" at bounding box center [380, 135] width 124 height 10
click at [348, 130] on span "Zenkoy Khattiyakunlasuk" at bounding box center [380, 135] width 124 height 10
click at [315, 109] on h1 "My profile" at bounding box center [312, 111] width 33 height 10
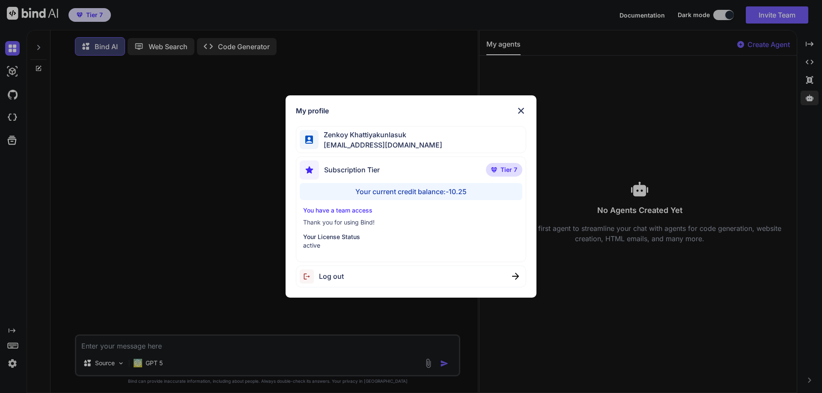
click at [508, 165] on p "Tier 7" at bounding box center [504, 170] width 36 height 14
click at [499, 174] on p "Tier 7" at bounding box center [504, 170] width 36 height 14
click at [494, 170] on img at bounding box center [494, 169] width 6 height 5
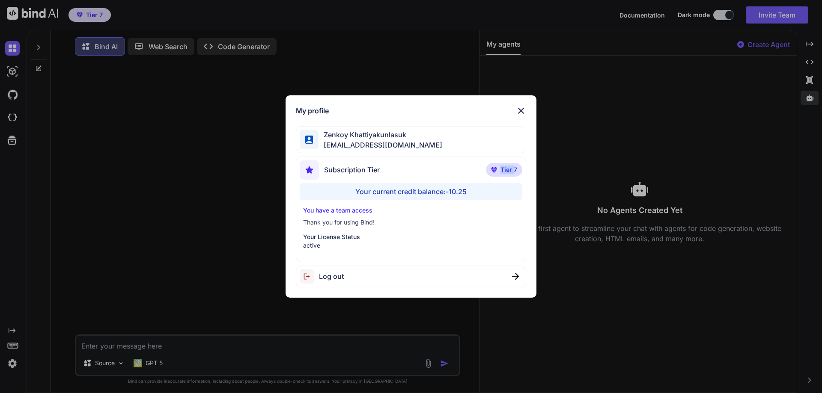
click at [494, 170] on img at bounding box center [494, 169] width 6 height 5
click at [468, 184] on div "Your current credit balance: -10.25" at bounding box center [411, 191] width 223 height 17
click at [448, 190] on div "Your current credit balance: -10.25" at bounding box center [411, 191] width 223 height 17
click at [384, 192] on div "Your current credit balance: -10.25" at bounding box center [411, 191] width 223 height 17
click at [348, 169] on span "Subscription Tier" at bounding box center [352, 170] width 56 height 10
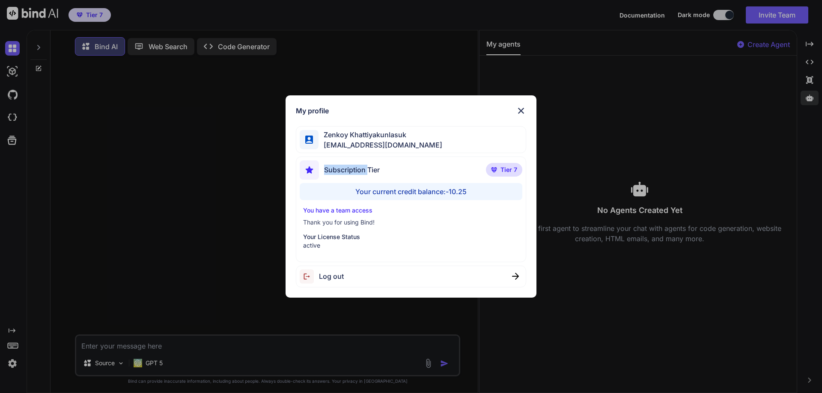
click at [348, 169] on span "Subscription Tier" at bounding box center [352, 170] width 56 height 10
click at [419, 168] on div "Subscription Tier Tier 7" at bounding box center [411, 171] width 223 height 23
click at [375, 142] on span "[EMAIL_ADDRESS][DOMAIN_NAME]" at bounding box center [380, 145] width 124 height 10
click at [363, 140] on span "[EMAIL_ADDRESS][DOMAIN_NAME]" at bounding box center [380, 145] width 124 height 10
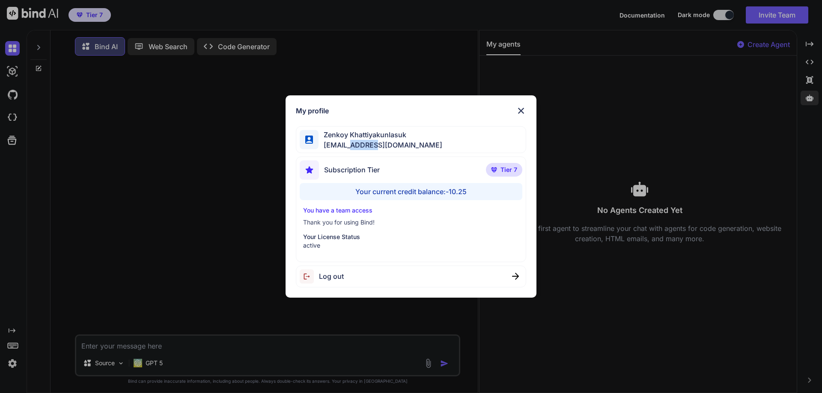
click at [363, 140] on span "[EMAIL_ADDRESS][DOMAIN_NAME]" at bounding box center [380, 145] width 124 height 10
click at [334, 167] on span "Subscription Tier" at bounding box center [352, 170] width 56 height 10
click at [307, 172] on img at bounding box center [309, 169] width 19 height 19
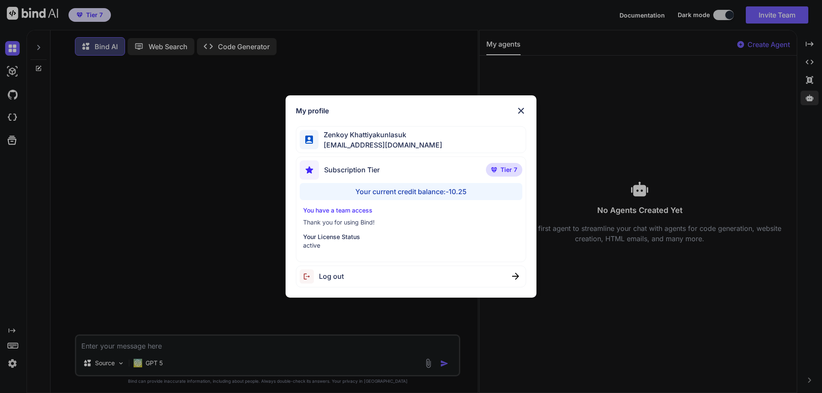
click at [307, 172] on img at bounding box center [309, 169] width 19 height 19
click at [365, 173] on span "Subscription Tier" at bounding box center [352, 170] width 56 height 10
click at [380, 171] on span "Subscription Tier" at bounding box center [352, 170] width 56 height 10
click at [380, 170] on div "Subscription Tier Tier 7" at bounding box center [411, 171] width 223 height 23
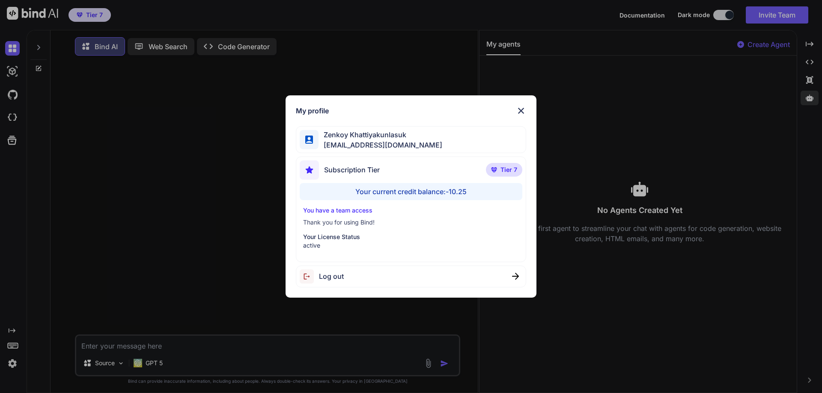
click at [344, 247] on p "active" at bounding box center [411, 245] width 216 height 9
click at [346, 212] on p "You have a team access" at bounding box center [411, 210] width 216 height 9
click at [447, 188] on div "Your current credit balance: -10.25" at bounding box center [411, 191] width 223 height 17
click at [337, 152] on div "Zenkoy Khattiyakunlasuk bindai@zenkoy.com" at bounding box center [411, 139] width 231 height 27
click at [309, 142] on img at bounding box center [309, 140] width 8 height 8
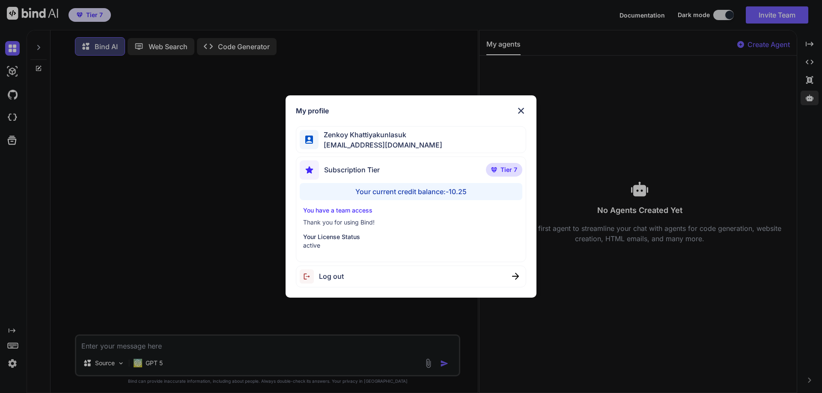
click at [309, 142] on img at bounding box center [309, 140] width 8 height 8
click at [311, 164] on img at bounding box center [309, 169] width 19 height 19
click at [454, 195] on div "Your current credit balance: -10.25" at bounding box center [411, 191] width 223 height 17
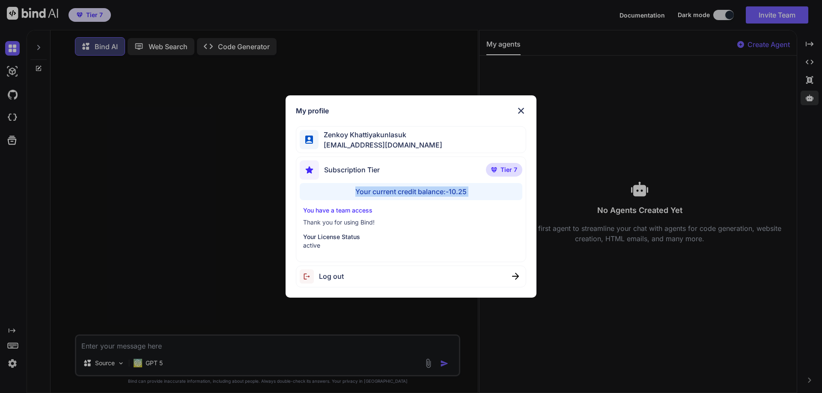
click at [454, 195] on div "Your current credit balance: -10.25" at bounding box center [411, 191] width 223 height 17
click at [450, 214] on p "You have a team access" at bounding box center [411, 210] width 216 height 9
drag, startPoint x: 354, startPoint y: 191, endPoint x: 480, endPoint y: 194, distance: 126.3
click at [480, 194] on div "Your current credit balance: -10.25" at bounding box center [411, 191] width 223 height 17
copy div "Your current credit balance: -10.25"
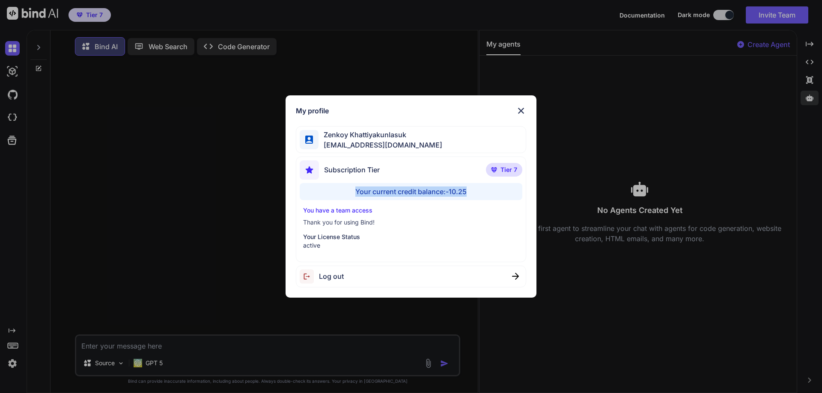
click at [523, 114] on img at bounding box center [521, 111] width 10 height 10
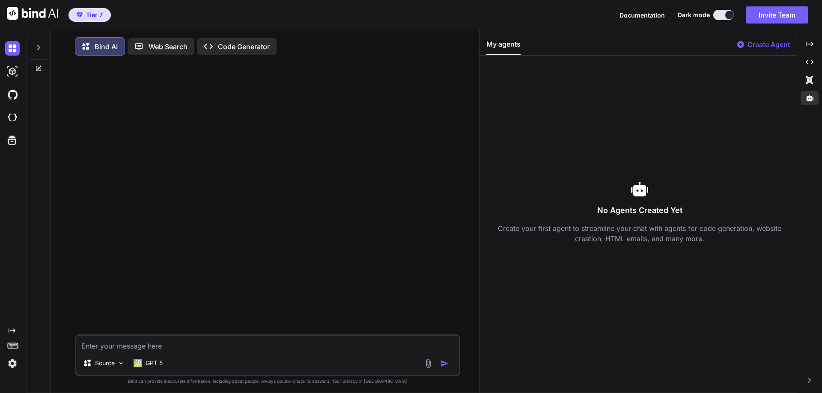
click at [169, 48] on p "Web Search" at bounding box center [168, 47] width 39 height 10
click at [164, 44] on p "Web Search" at bounding box center [168, 47] width 39 height 10
click at [158, 48] on p "Web Search" at bounding box center [168, 47] width 39 height 10
click at [237, 53] on div "Created with Pixso. Code Generator" at bounding box center [237, 46] width 80 height 17
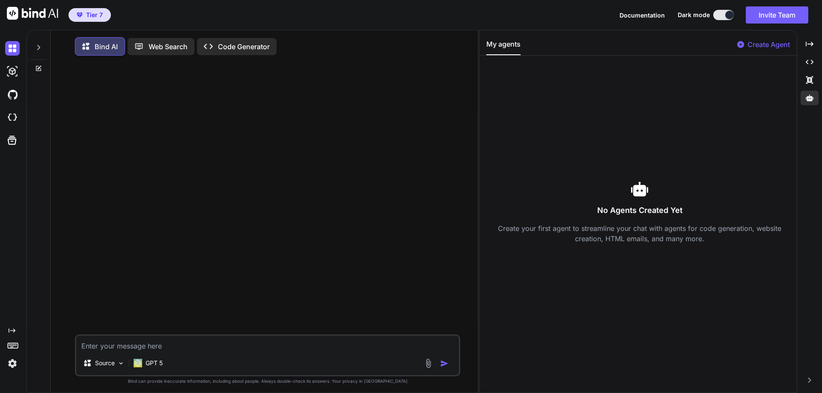
click at [237, 43] on p "Code Generator" at bounding box center [244, 47] width 52 height 10
click at [238, 42] on p "Code Generator" at bounding box center [244, 47] width 52 height 10
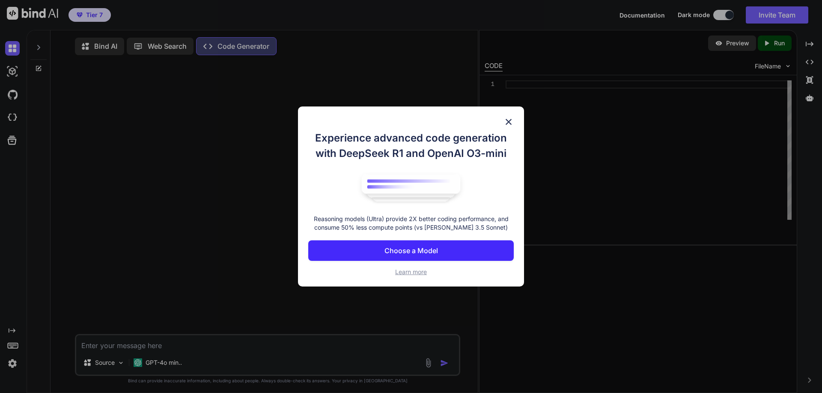
click at [506, 123] on img at bounding box center [508, 122] width 10 height 10
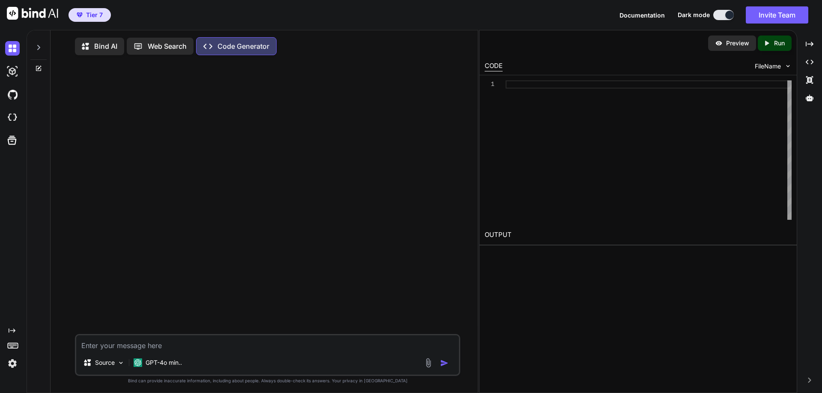
click at [163, 47] on p "Web Search" at bounding box center [167, 46] width 39 height 10
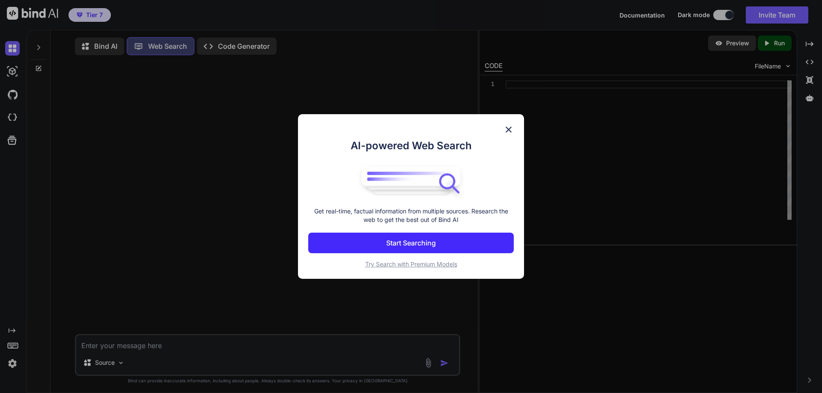
scroll to position [4, 0]
click at [514, 124] on div "AI-powered Web Search Get real-time, factual information from multiple sources.…" at bounding box center [411, 196] width 226 height 165
click at [508, 133] on img at bounding box center [508, 130] width 10 height 10
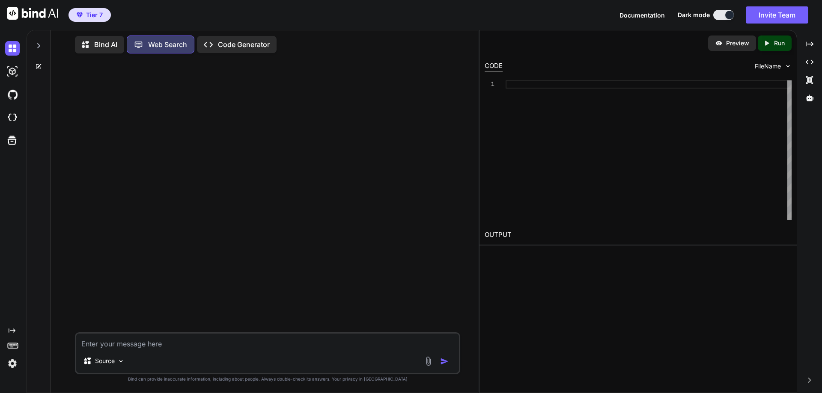
click at [98, 44] on p "Bind AI" at bounding box center [105, 44] width 23 height 10
click at [151, 365] on p "GPT 5" at bounding box center [154, 363] width 17 height 9
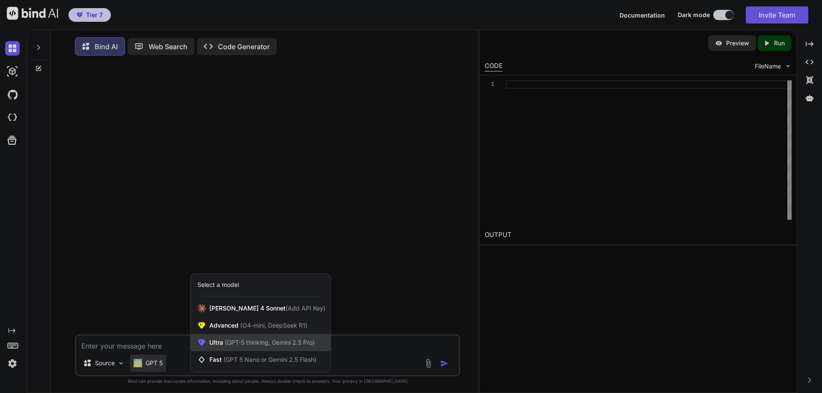
click at [262, 340] on div "Ultra (GPT-5 thinking, Gemini 2.5 Pro)" at bounding box center [260, 342] width 140 height 17
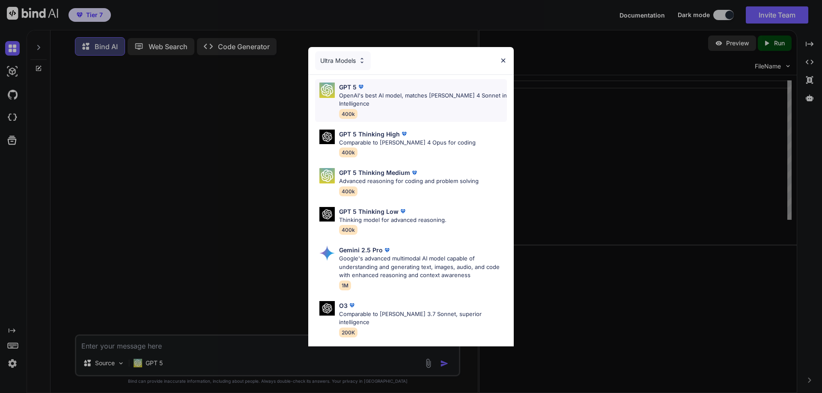
click at [383, 106] on p "OpenAI's best AI model, matches Claude 4 Sonnet in Intelligence" at bounding box center [423, 100] width 168 height 17
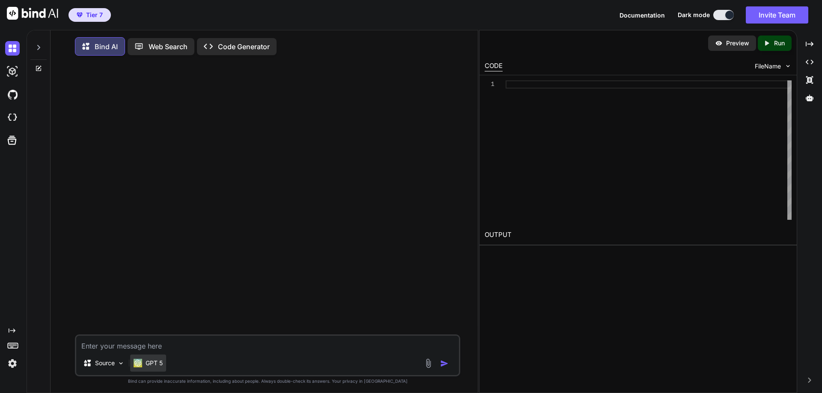
click at [165, 368] on div "GPT 5" at bounding box center [148, 363] width 36 height 17
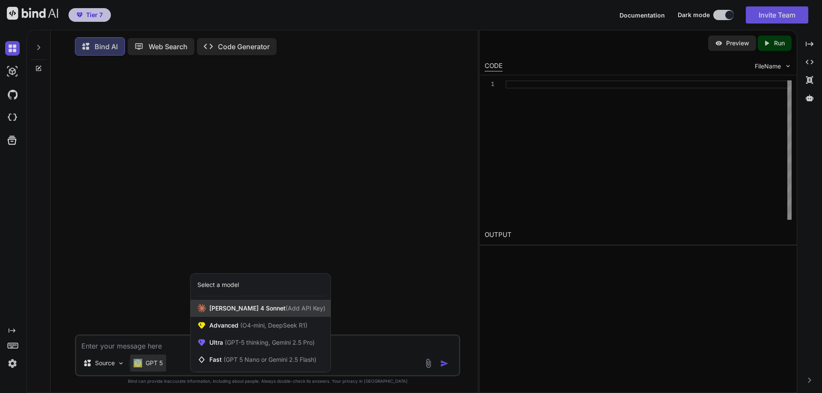
click at [289, 309] on span "(Add API Key)" at bounding box center [305, 308] width 40 height 7
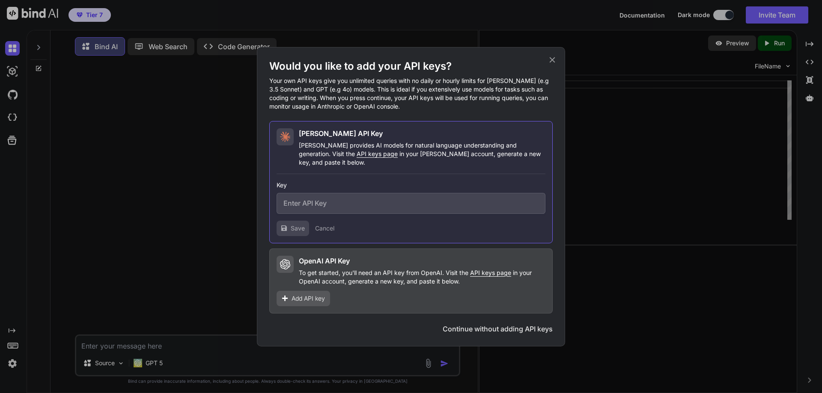
click at [315, 198] on input "text" at bounding box center [410, 203] width 269 height 21
click at [291, 296] on div "Add API key" at bounding box center [302, 298] width 53 height 15
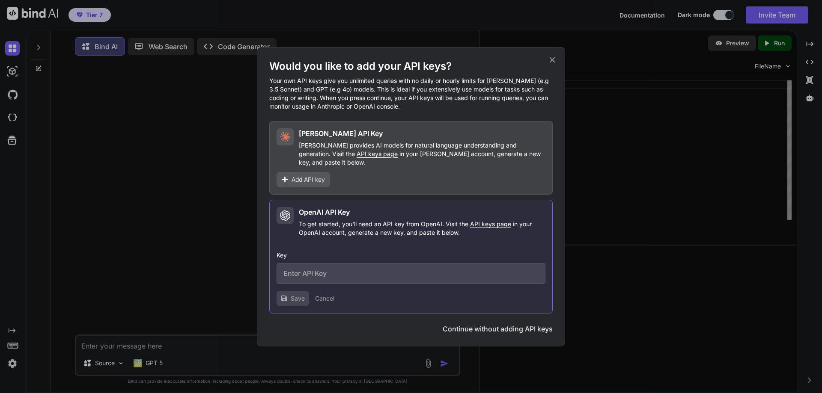
click at [324, 224] on p "To get started, you'll need an API key from OpenAI. Visit the API keys page in …" at bounding box center [422, 228] width 247 height 17
click at [321, 294] on button "Cancel" at bounding box center [324, 298] width 19 height 9
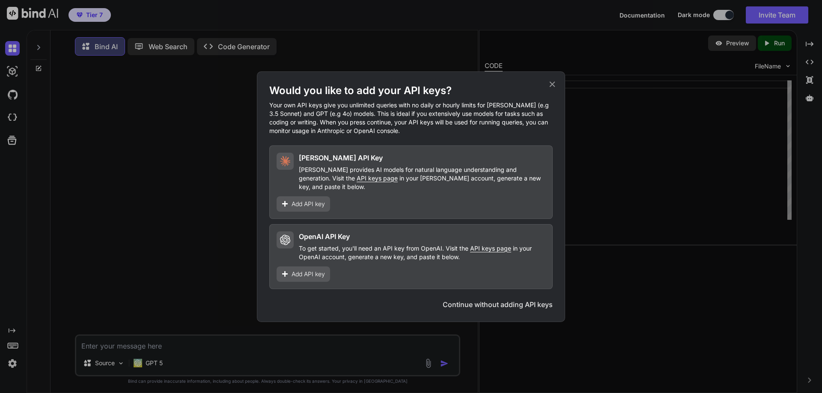
click at [553, 88] on icon at bounding box center [551, 84] width 9 height 9
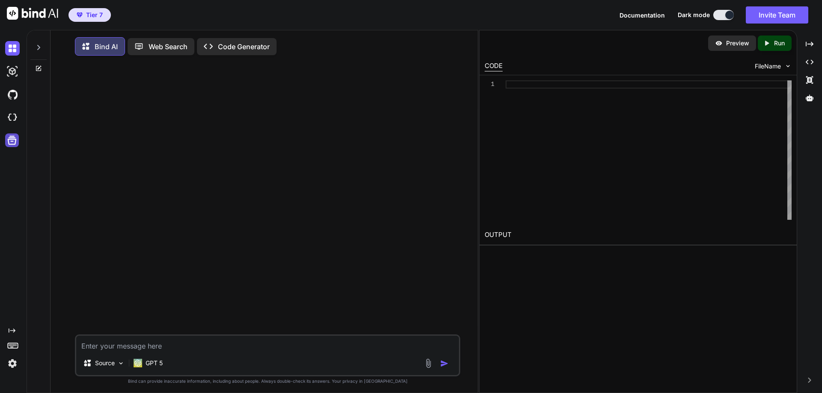
click at [18, 141] on icon at bounding box center [12, 140] width 12 height 12
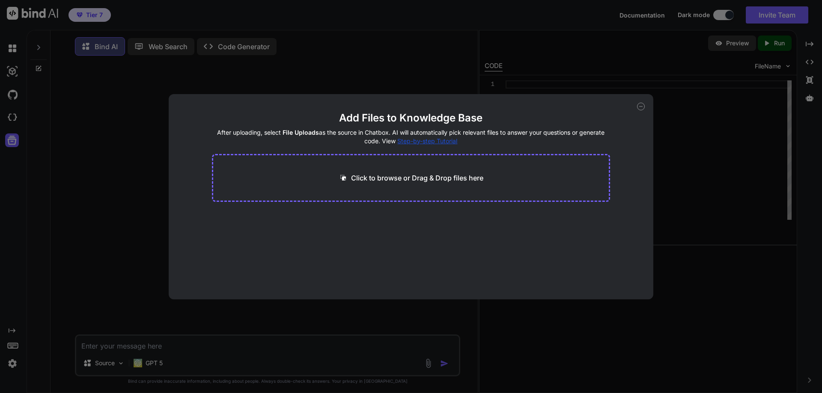
click at [9, 144] on div "Add Files to Knowledge Base After uploading, select File Uploads as the source …" at bounding box center [411, 196] width 822 height 393
type textarea "x"
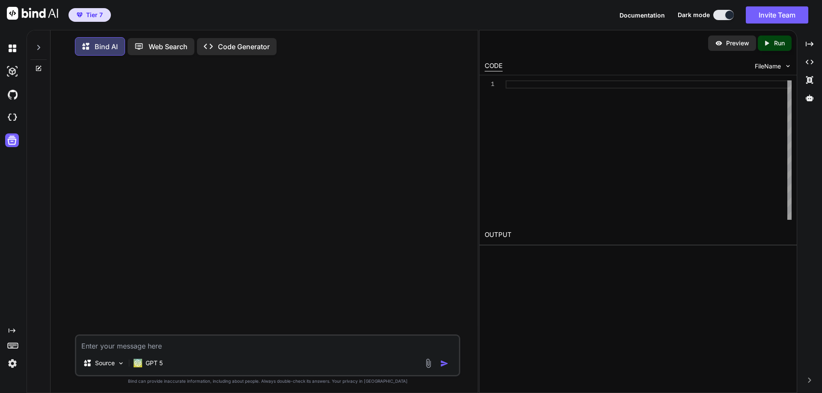
click at [12, 342] on icon at bounding box center [13, 345] width 12 height 12
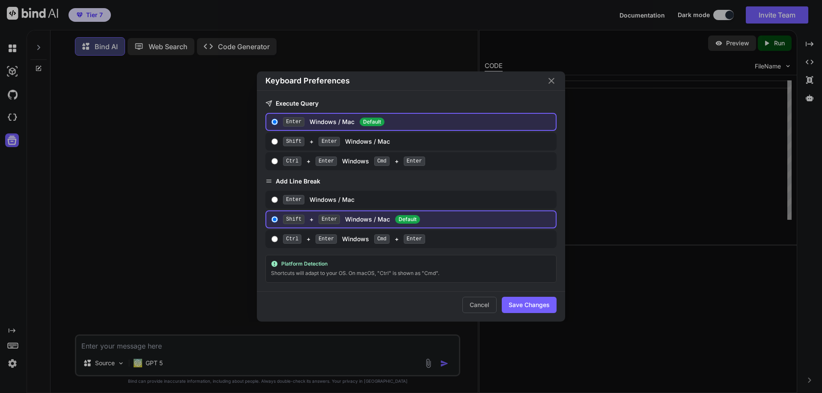
click at [12, 342] on div "Keyboard Preferences Execute Query Enter Windows / Mac Default Shift + Enter Wi…" at bounding box center [411, 196] width 822 height 393
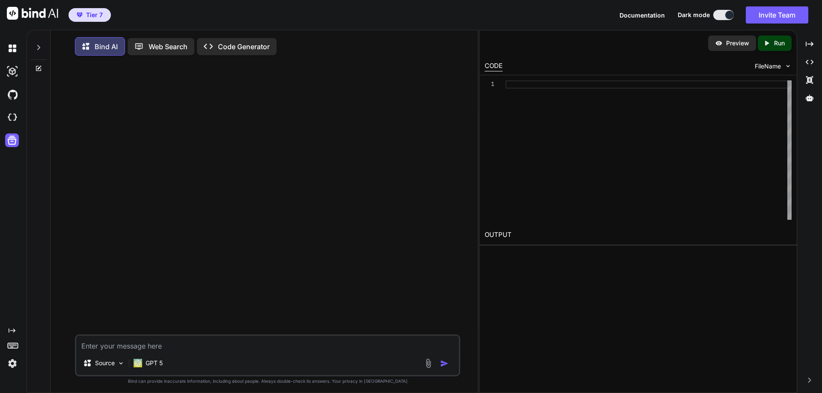
click at [10, 328] on icon "Created with Pixso." at bounding box center [12, 330] width 7 height 7
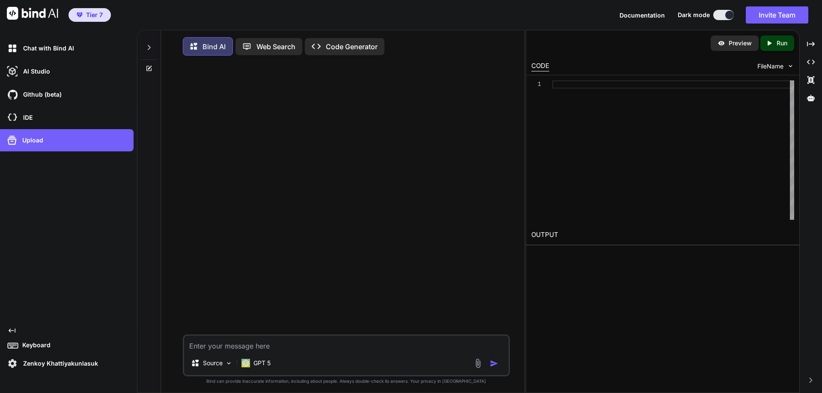
click at [11, 328] on icon "Created with Pixso." at bounding box center [12, 330] width 7 height 7
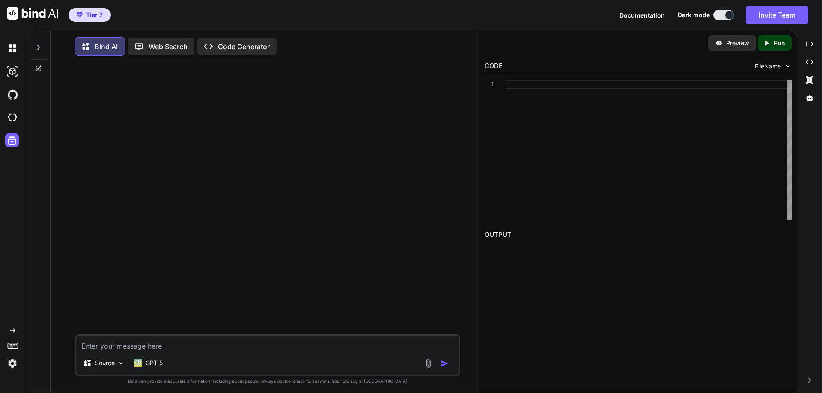
click at [11, 328] on icon "Created with Pixso." at bounding box center [12, 330] width 7 height 7
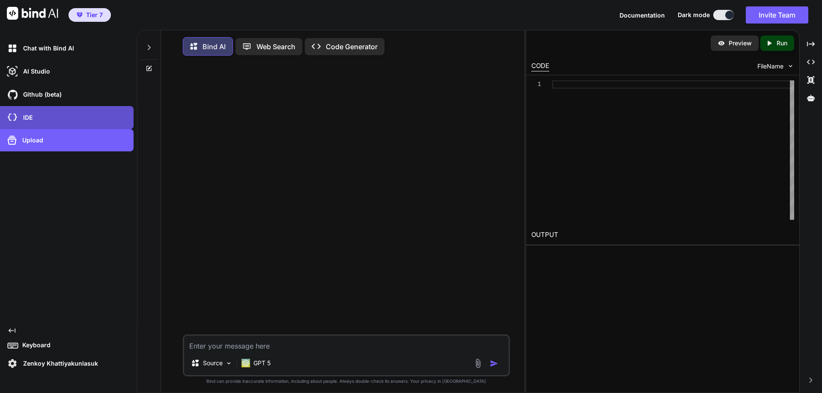
click at [21, 119] on p "IDE" at bounding box center [26, 117] width 13 height 9
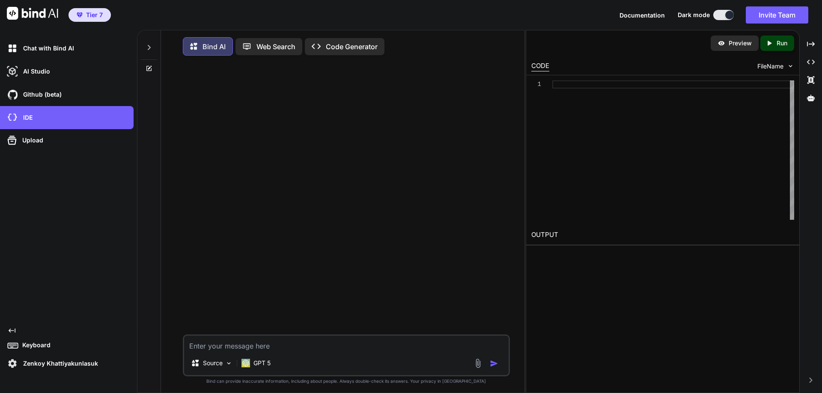
click at [240, 345] on textarea at bounding box center [346, 343] width 324 height 15
click at [258, 366] on p "GPT 5" at bounding box center [261, 363] width 17 height 9
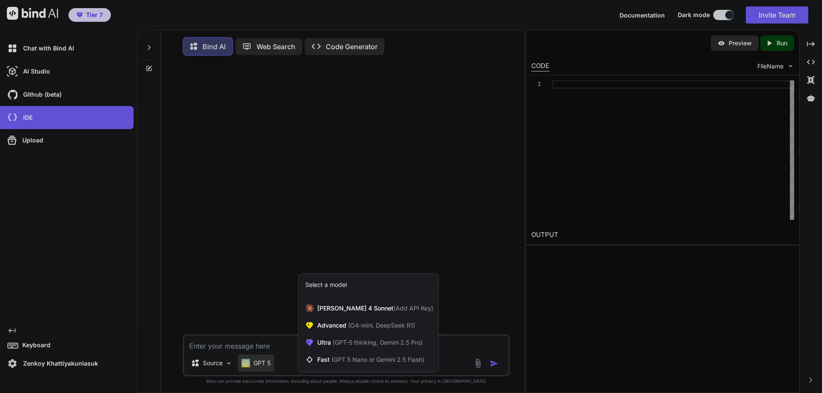
click at [258, 366] on div at bounding box center [411, 196] width 822 height 393
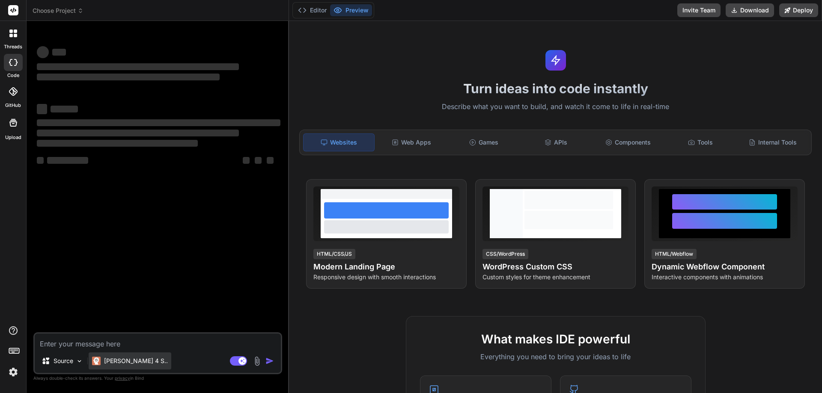
click at [126, 363] on p "[PERSON_NAME] 4 S.." at bounding box center [136, 361] width 64 height 9
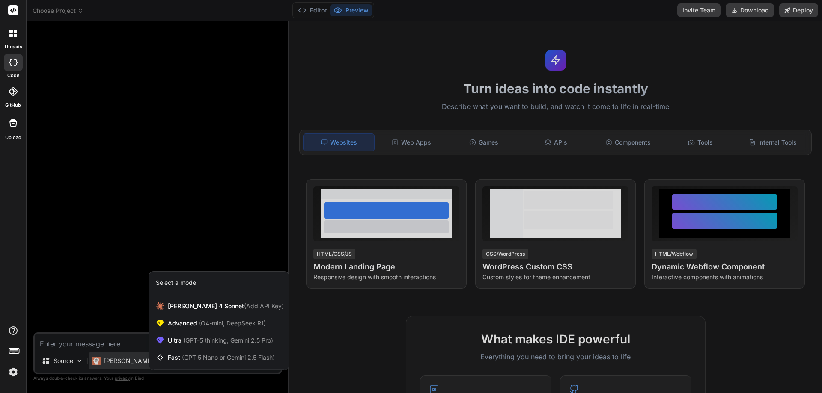
click at [126, 363] on div at bounding box center [411, 196] width 822 height 393
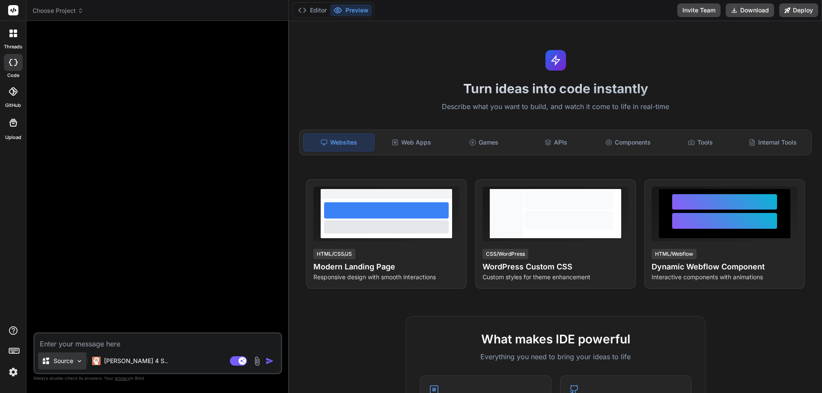
click at [63, 363] on p "Source" at bounding box center [63, 361] width 20 height 9
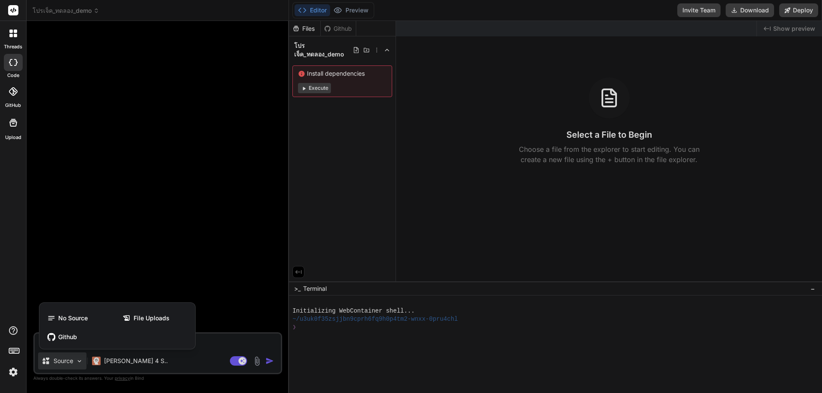
click at [69, 357] on div at bounding box center [411, 196] width 822 height 393
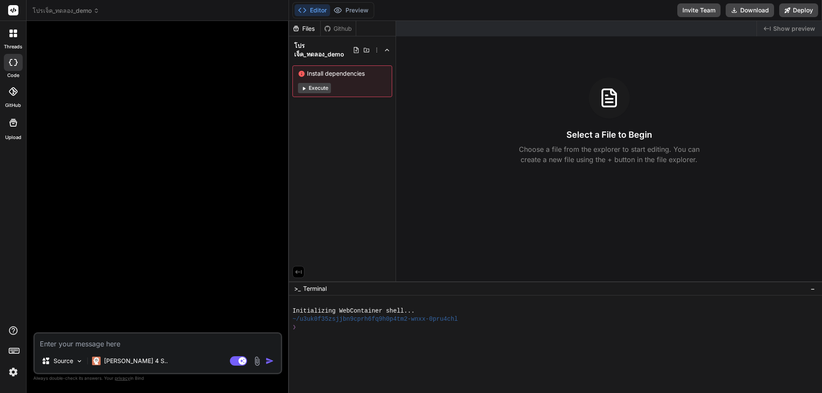
click at [320, 89] on button "Execute" at bounding box center [314, 88] width 33 height 10
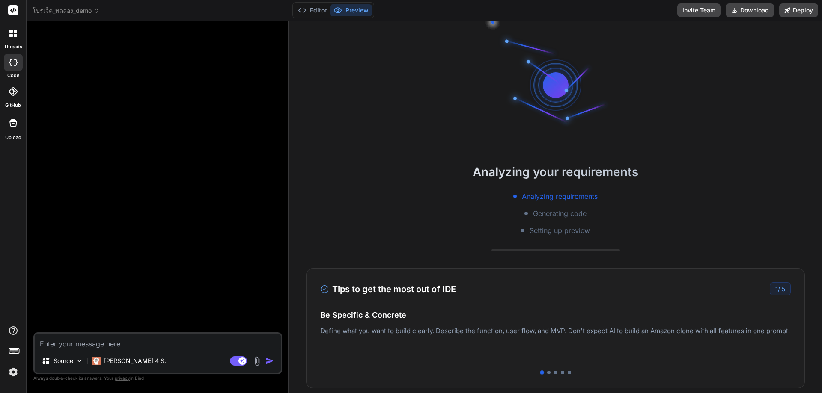
scroll to position [65, 0]
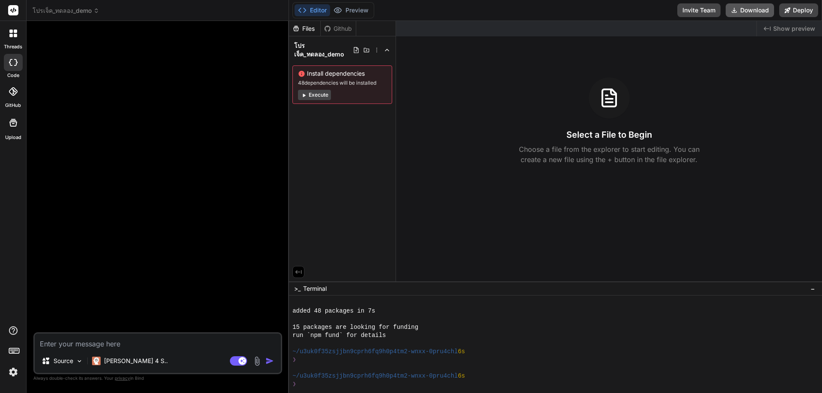
click at [749, 10] on button "Download" at bounding box center [749, 10] width 48 height 14
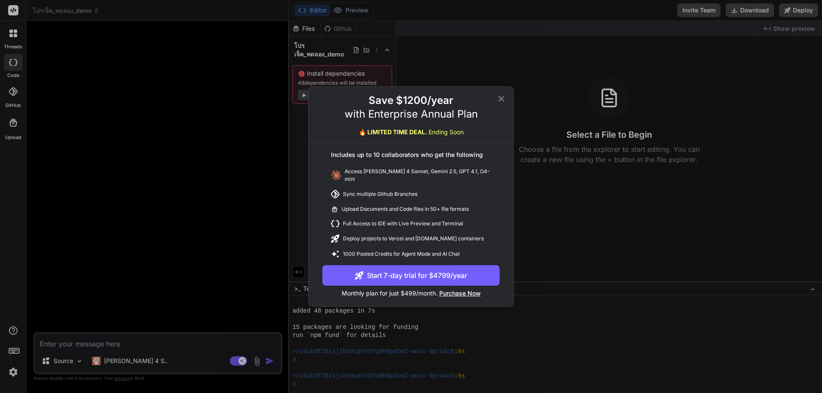
click at [397, 136] on div "🔥 LIMITED TIME DEAL. Ending Soon" at bounding box center [411, 132] width 105 height 9
click at [383, 178] on div "Access [PERSON_NAME] 4 Sonnet, Gemini 2.5, GPT 4.1, O4-mini" at bounding box center [410, 175] width 177 height 22
click at [502, 99] on icon at bounding box center [501, 99] width 10 height 10
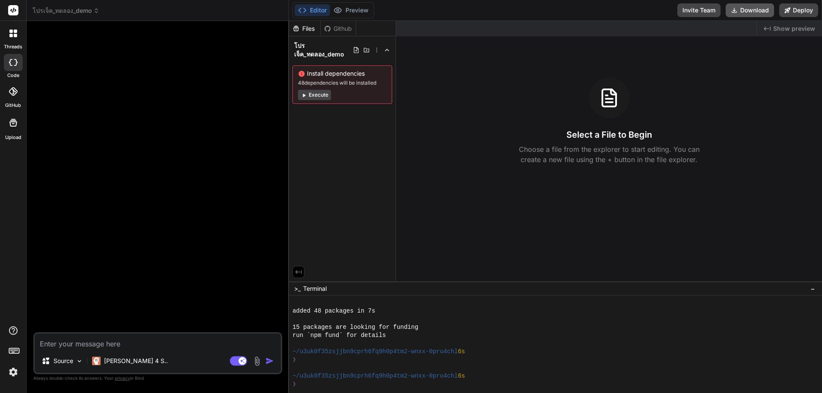
click at [763, 7] on button "Download" at bounding box center [749, 10] width 48 height 14
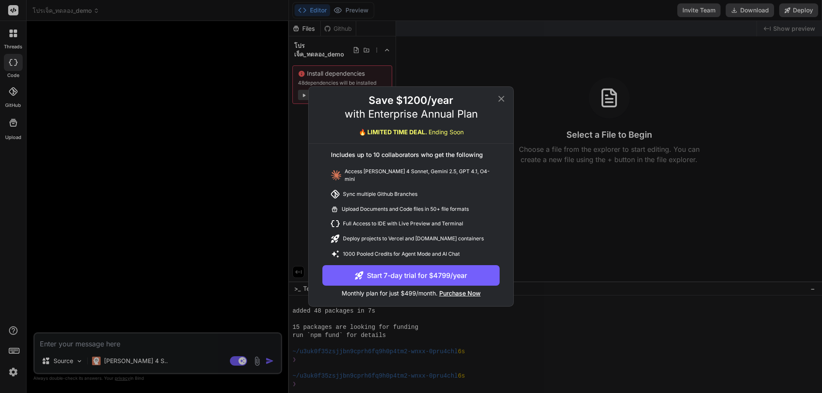
click at [502, 103] on icon at bounding box center [501, 99] width 10 height 10
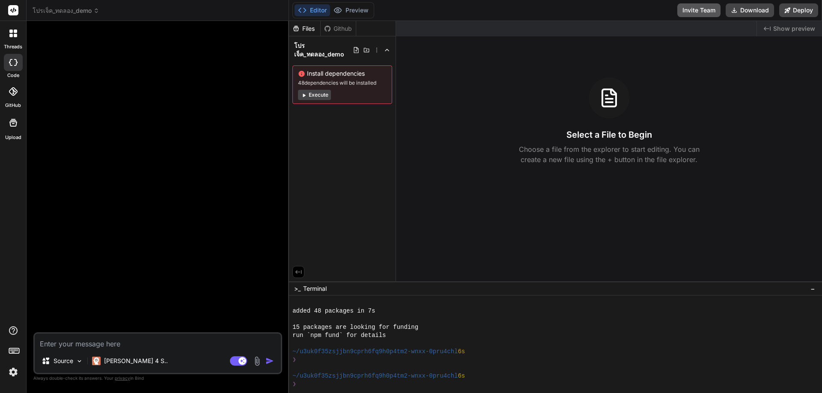
click at [683, 10] on button "Invite Team" at bounding box center [698, 10] width 43 height 14
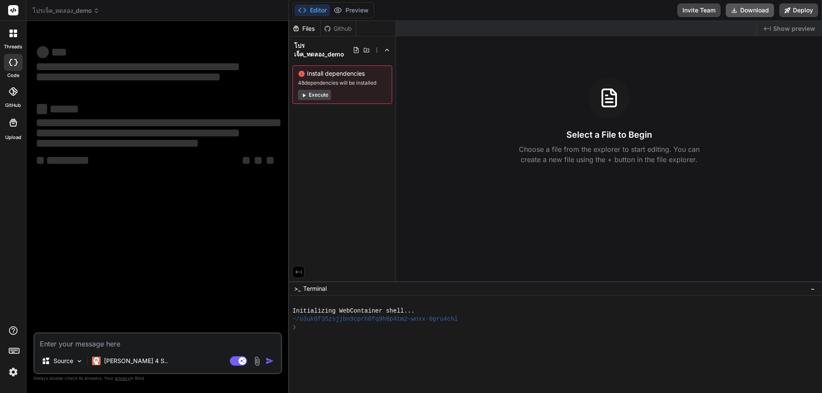
click at [750, 9] on button "Download" at bounding box center [749, 10] width 48 height 14
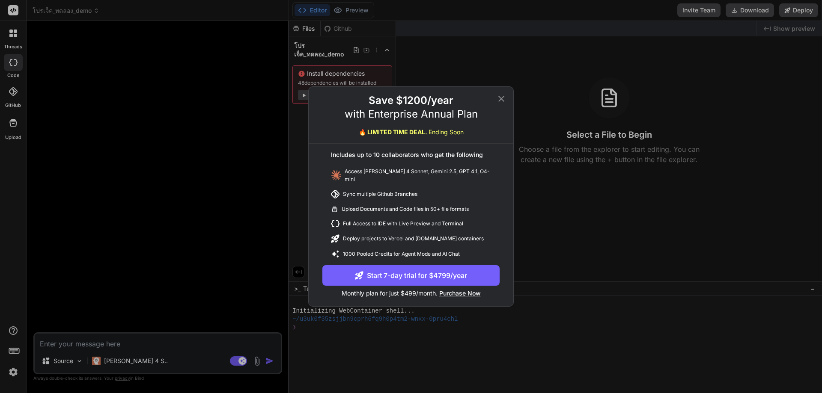
click at [462, 291] on span "Purchase Now" at bounding box center [460, 293] width 42 height 7
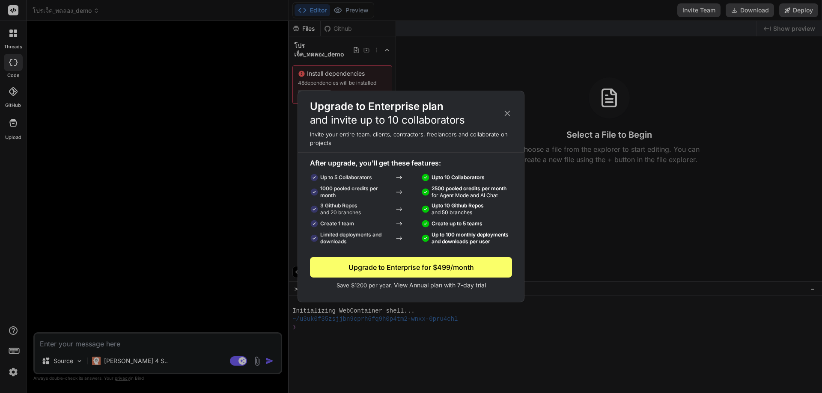
click at [507, 112] on icon at bounding box center [506, 113] width 9 height 9
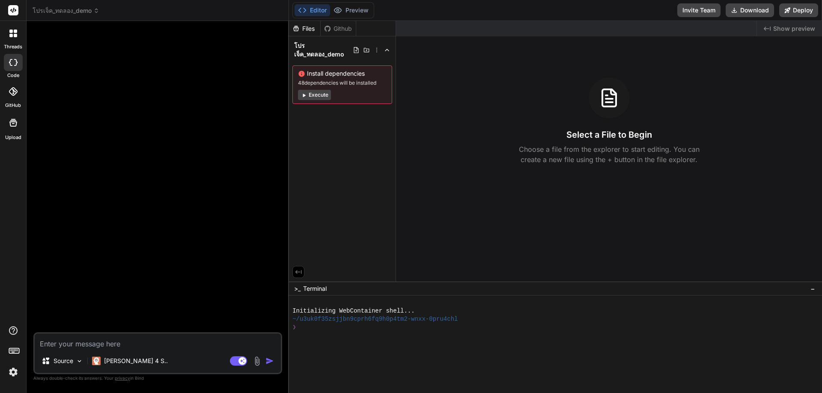
click at [12, 8] on rect at bounding box center [13, 10] width 10 height 10
click at [13, 33] on icon at bounding box center [13, 34] width 8 height 8
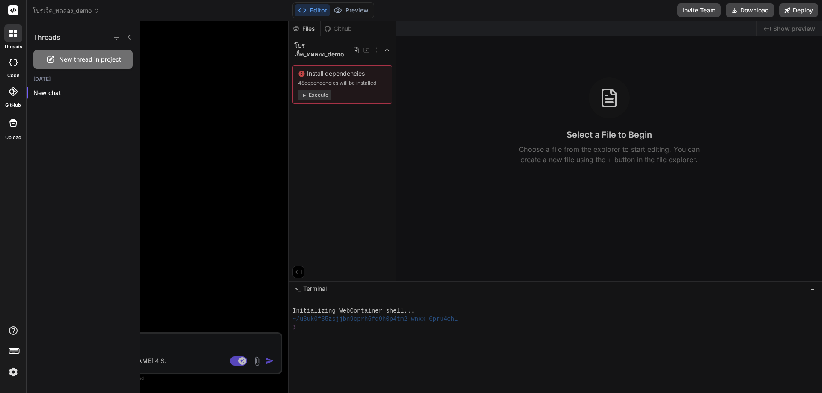
click at [17, 66] on div at bounding box center [13, 62] width 19 height 17
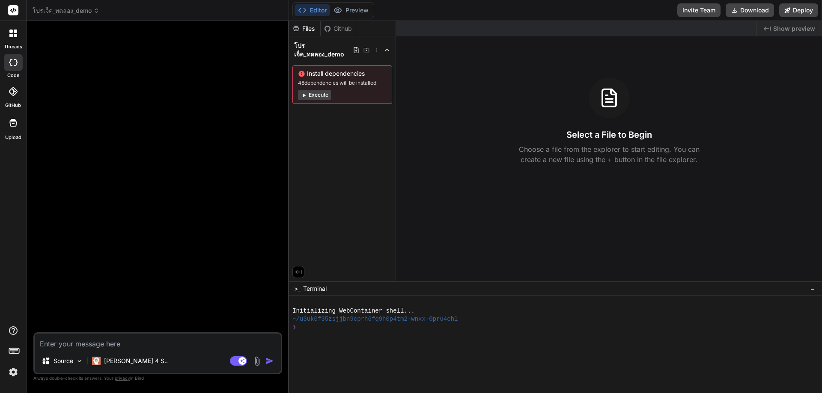
click at [14, 95] on icon at bounding box center [13, 91] width 9 height 9
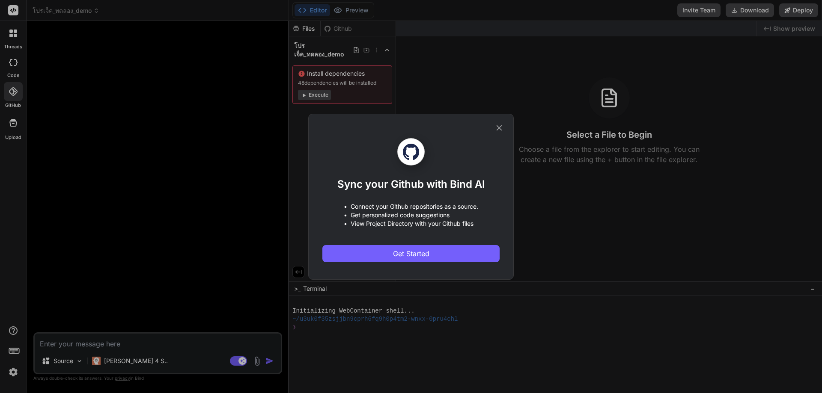
click at [499, 126] on icon at bounding box center [498, 127] width 9 height 9
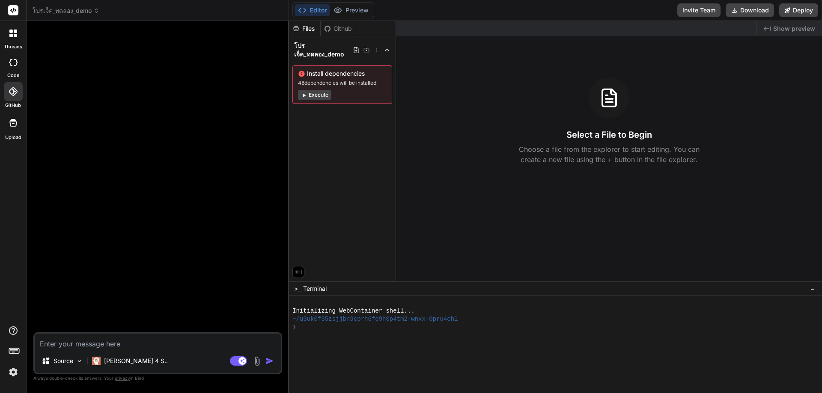
click at [10, 139] on label "Upload" at bounding box center [13, 137] width 16 height 7
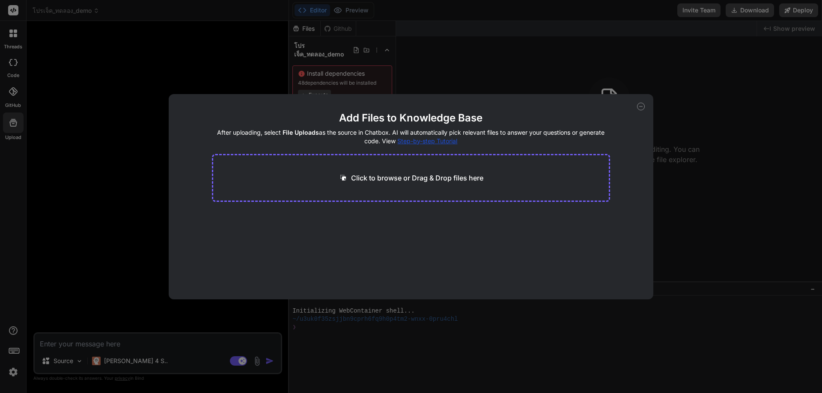
click at [227, 128] on header "Add Files to Knowledge Base After uploading, select File Uploads as the source …" at bounding box center [411, 128] width 398 height 34
click at [640, 107] on icon at bounding box center [641, 107] width 8 height 8
type textarea "x"
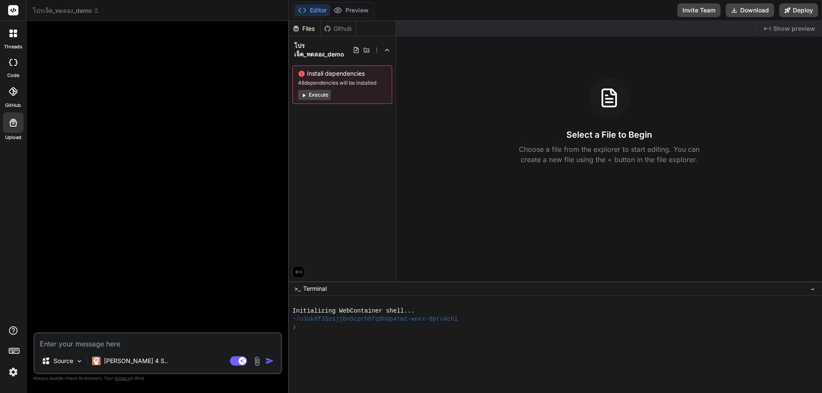
click at [14, 370] on img at bounding box center [13, 372] width 15 height 15
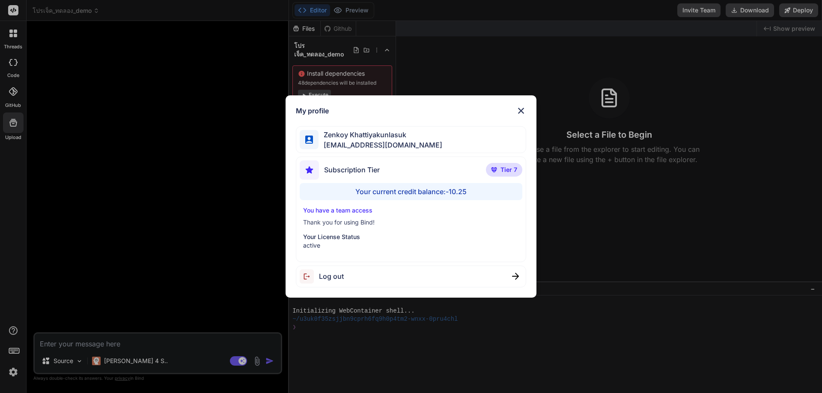
click at [339, 223] on p "Thank you for using Bind!" at bounding box center [411, 222] width 216 height 9
click at [336, 234] on p "Your License Status" at bounding box center [411, 237] width 216 height 9
click at [336, 235] on p "Your License Status" at bounding box center [411, 237] width 216 height 9
click at [369, 194] on div "Your current credit balance: -10.25" at bounding box center [411, 191] width 223 height 17
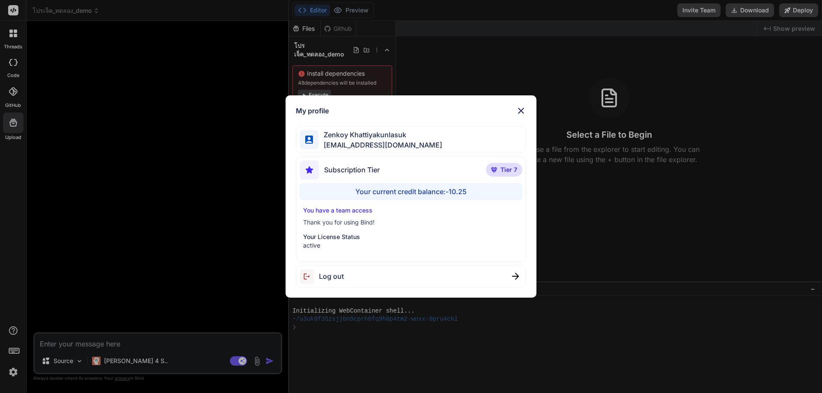
click at [376, 146] on span "[EMAIL_ADDRESS][DOMAIN_NAME]" at bounding box center [380, 145] width 124 height 10
click at [366, 139] on span "Zenkoy Khattiyakunlasuk" at bounding box center [380, 135] width 124 height 10
click at [363, 142] on span "[EMAIL_ADDRESS][DOMAIN_NAME]" at bounding box center [380, 145] width 124 height 10
click at [357, 169] on span "Subscription Tier" at bounding box center [352, 170] width 56 height 10
click at [521, 112] on img at bounding box center [521, 111] width 10 height 10
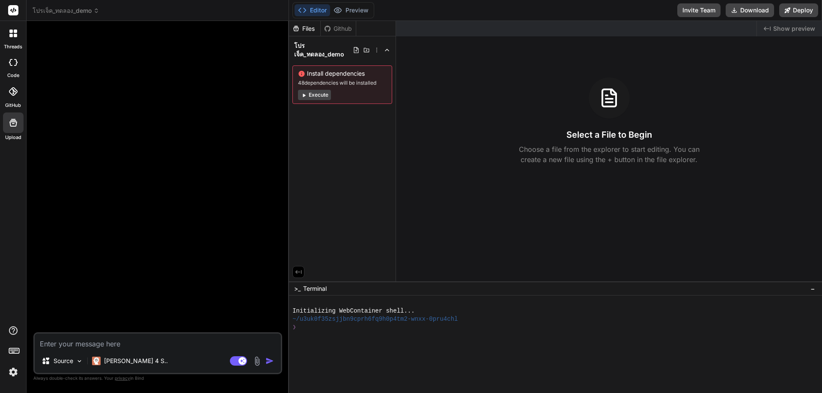
click at [12, 373] on img at bounding box center [13, 372] width 15 height 15
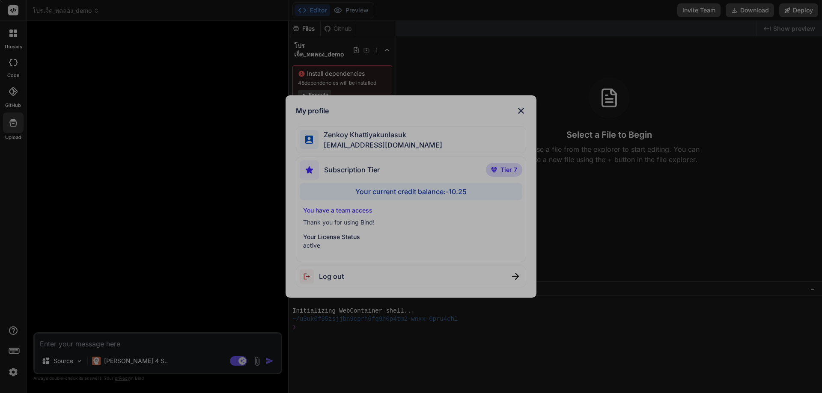
click at [707, 33] on div "0 X 0" at bounding box center [411, 196] width 822 height 393
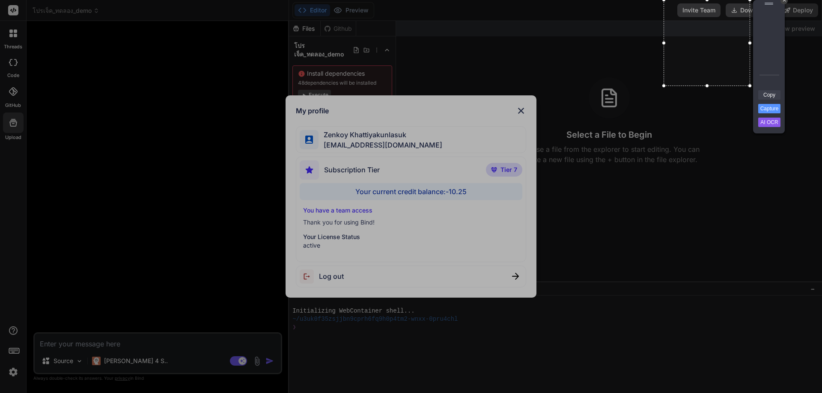
click at [766, 95] on link "Copy" at bounding box center [769, 94] width 22 height 9
